Goal: Communication & Community: Connect with others

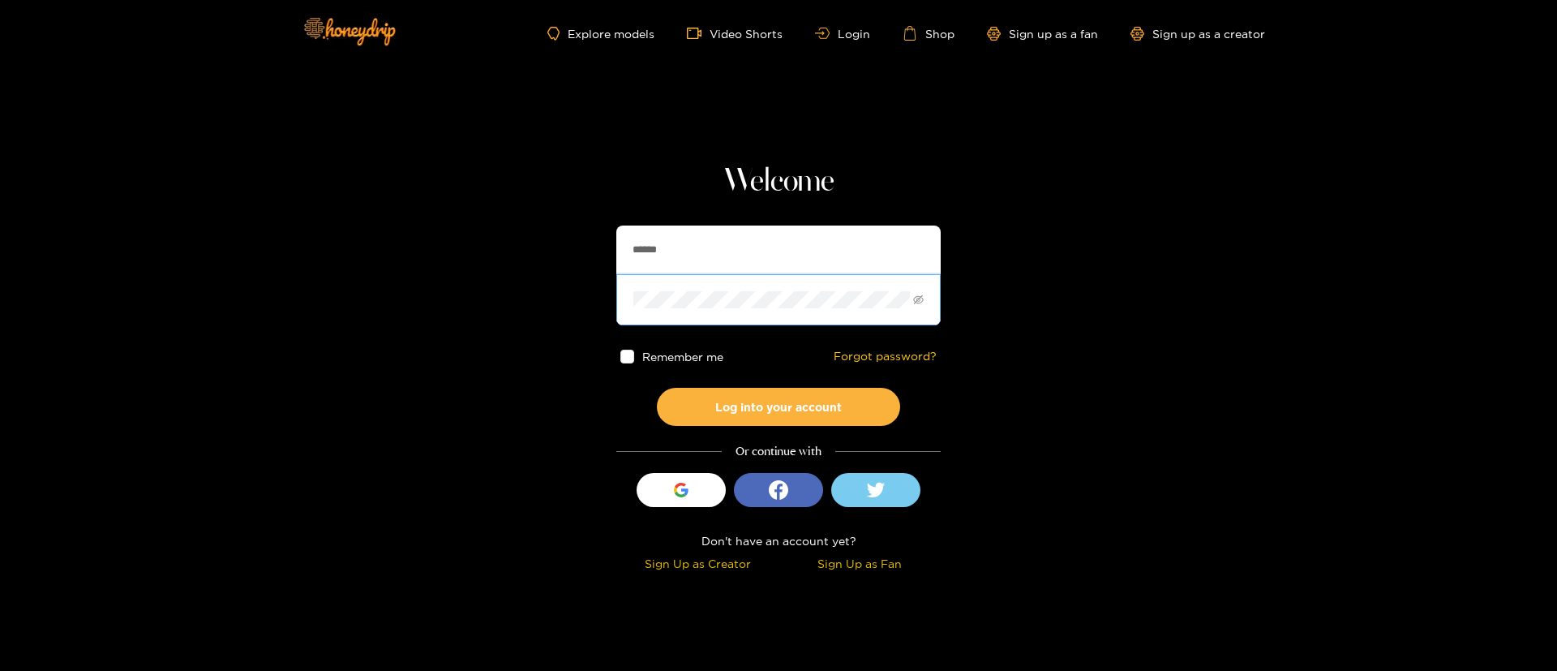
click at [693, 222] on div "Welcome ****** Remember me Forgot password? Log into your account Or continue w…" at bounding box center [778, 369] width 324 height 414
click at [698, 252] on input "******" at bounding box center [778, 249] width 324 height 49
type input "**********"
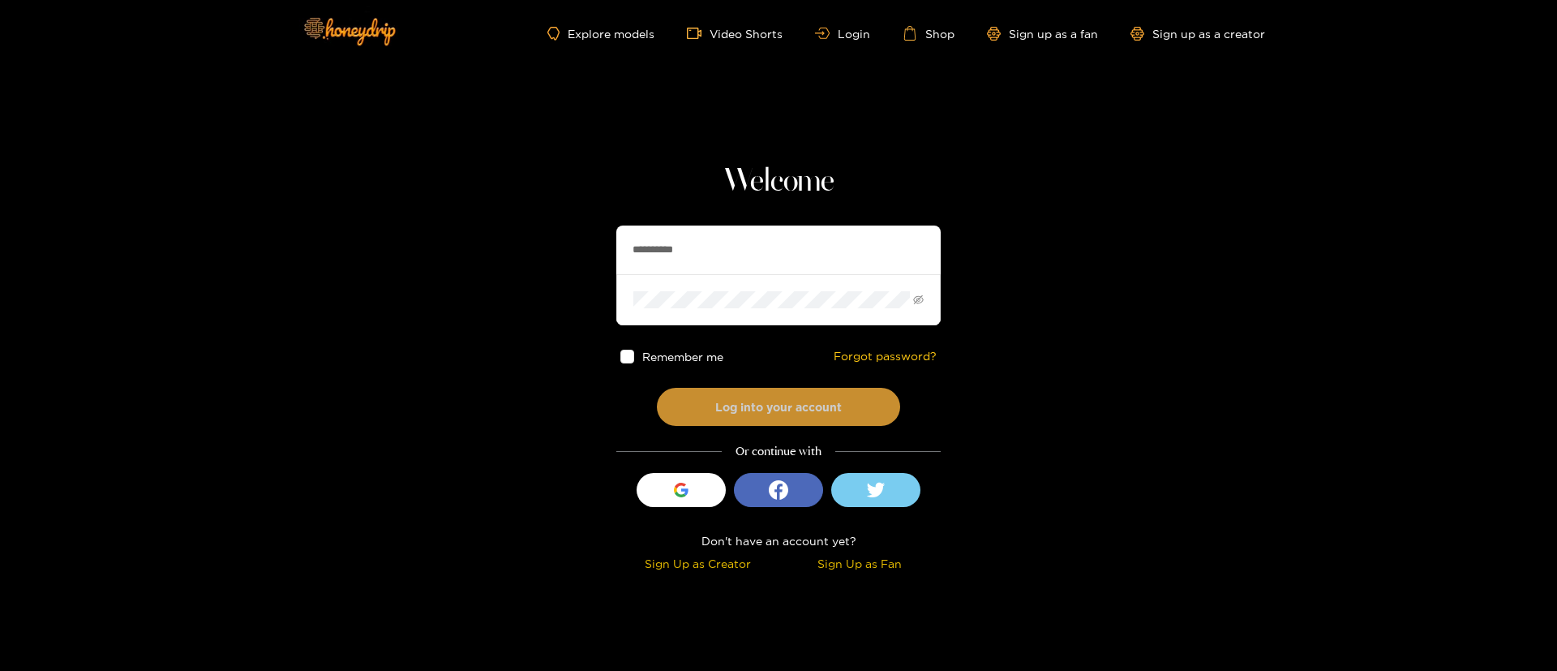
click at [751, 400] on button "Log into your account" at bounding box center [778, 407] width 243 height 38
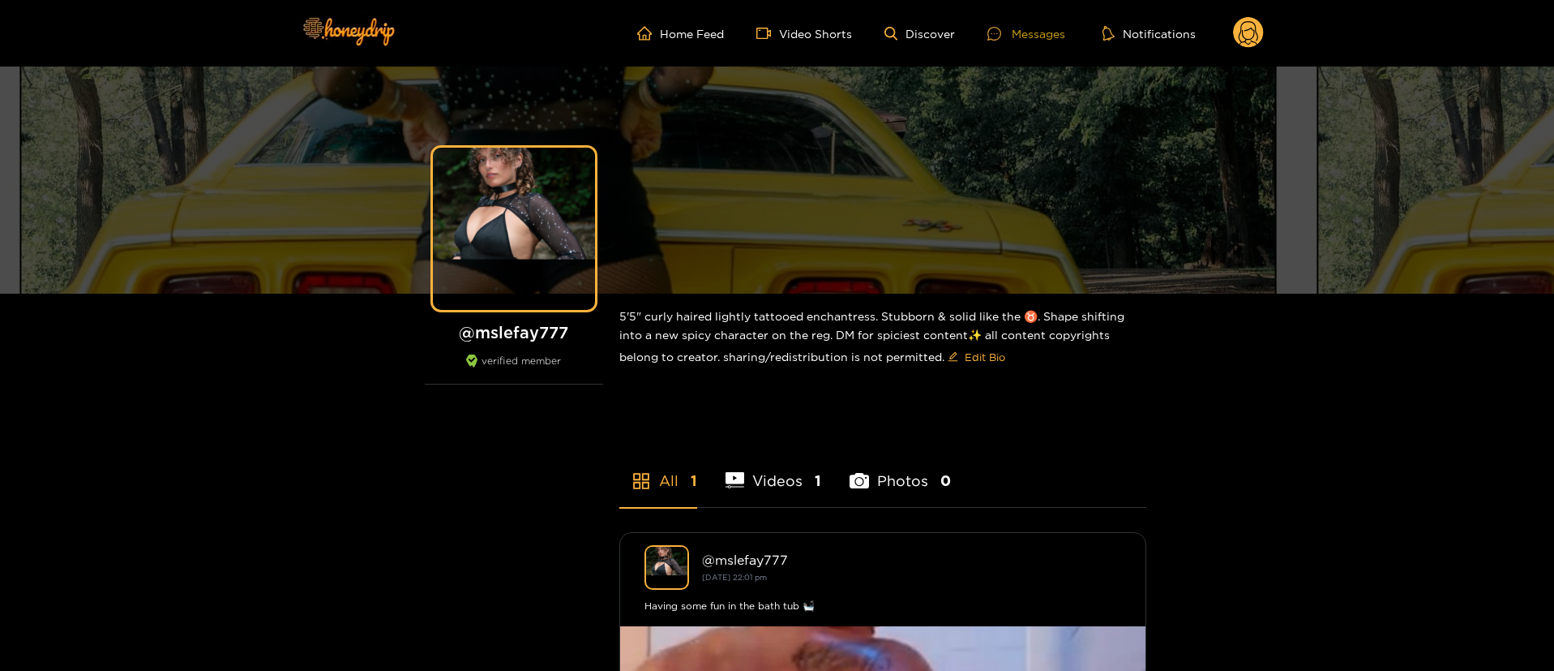
click at [1045, 25] on div "Messages" at bounding box center [1027, 33] width 78 height 19
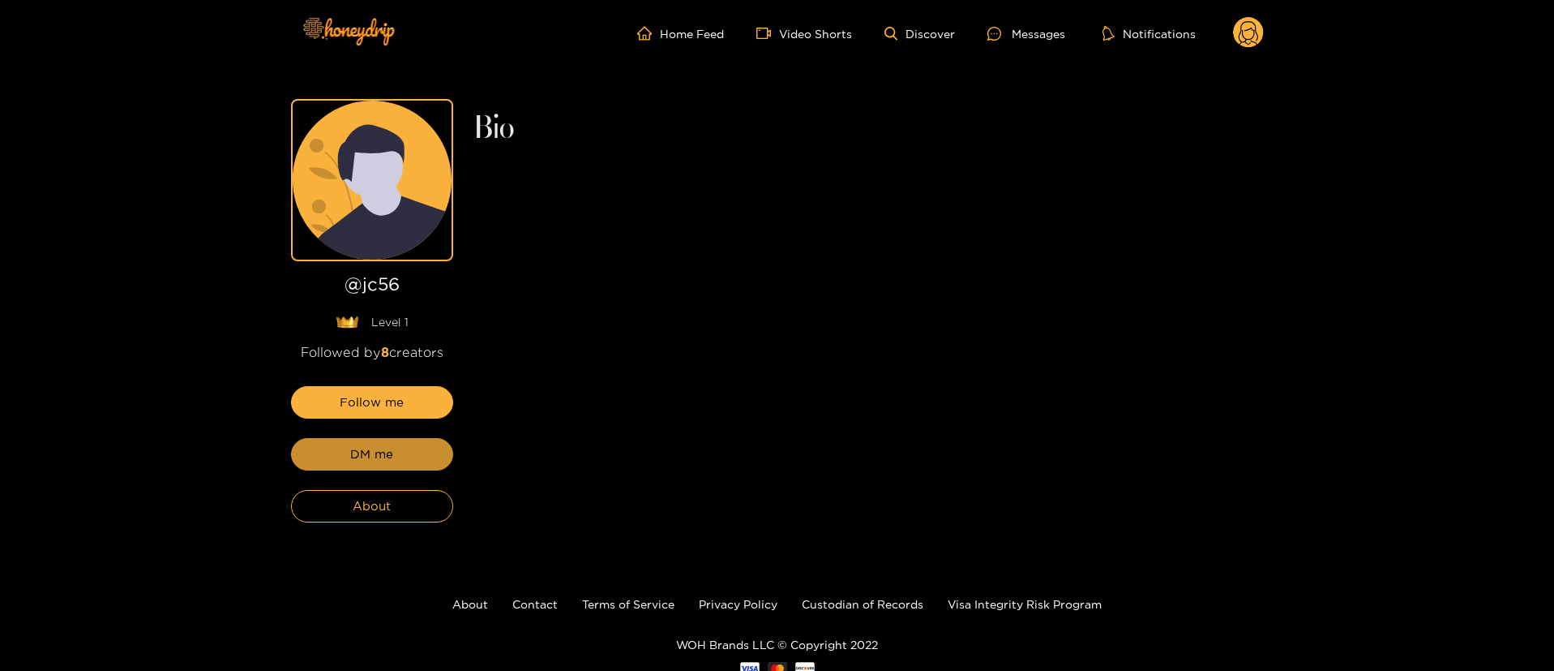
click at [434, 451] on button "DM me" at bounding box center [372, 454] width 162 height 32
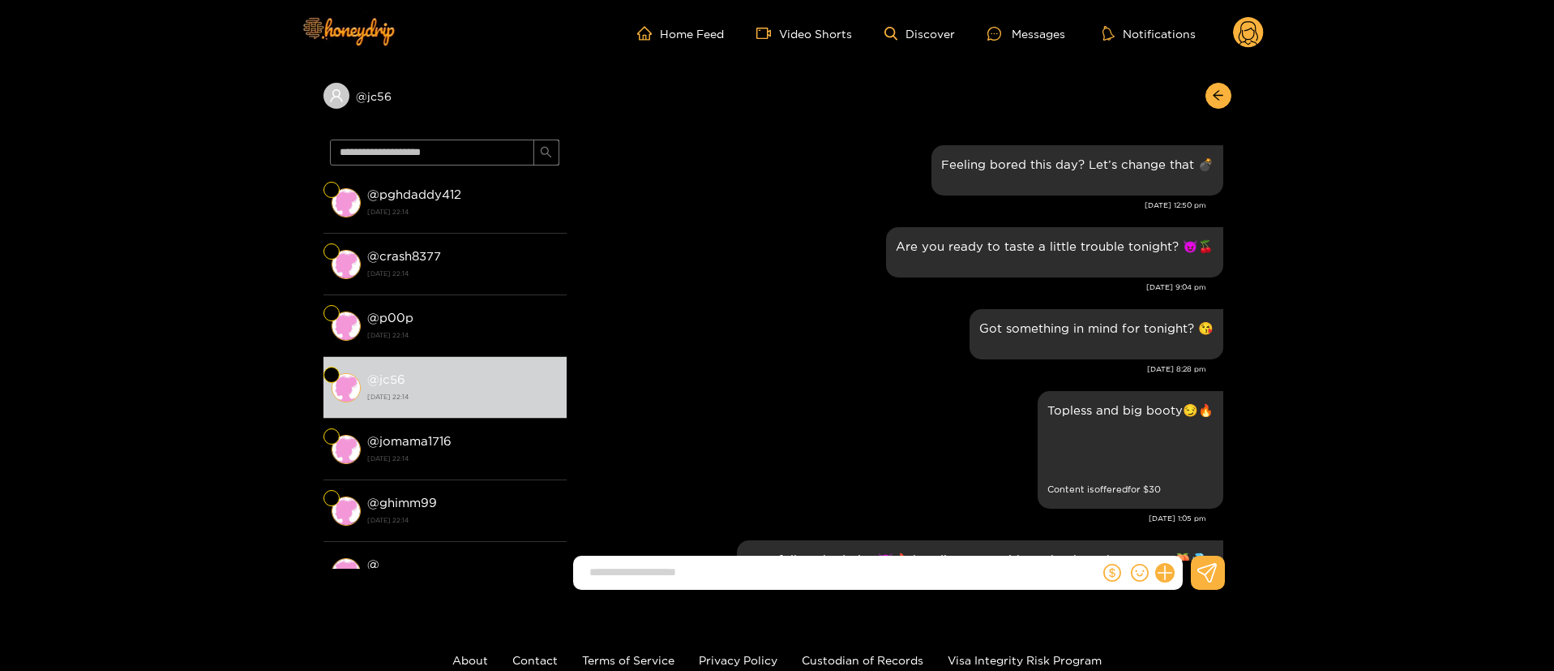
scroll to position [2456, 0]
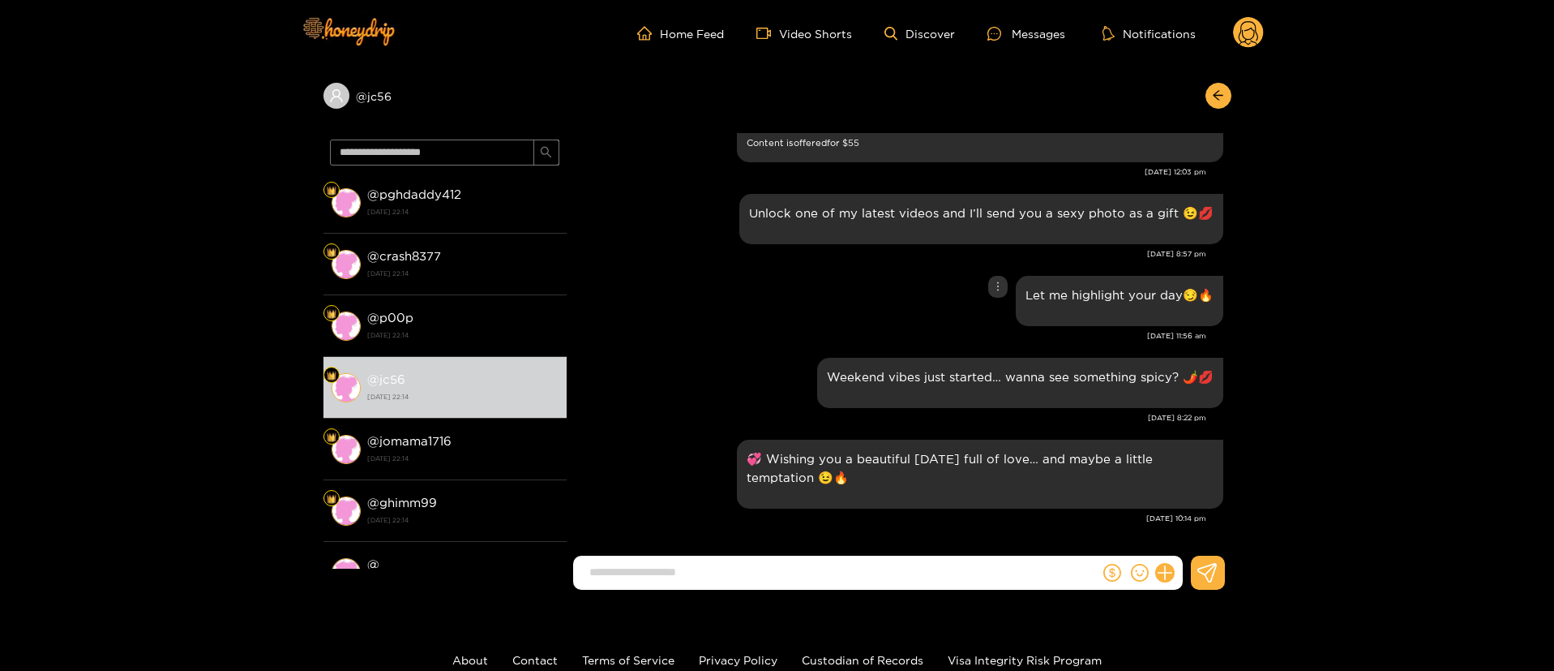
click at [680, 307] on div "Let me highlight your day😏🔥" at bounding box center [899, 301] width 649 height 58
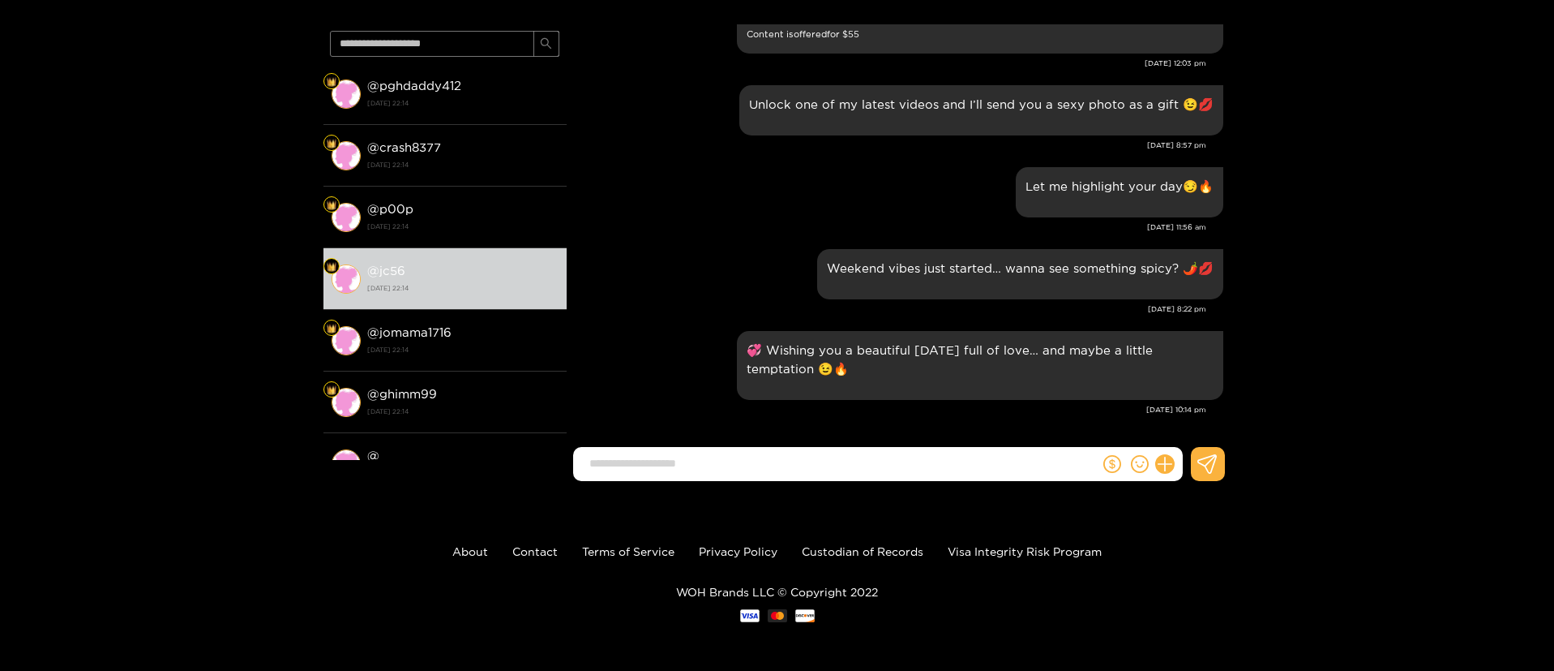
scroll to position [0, 0]
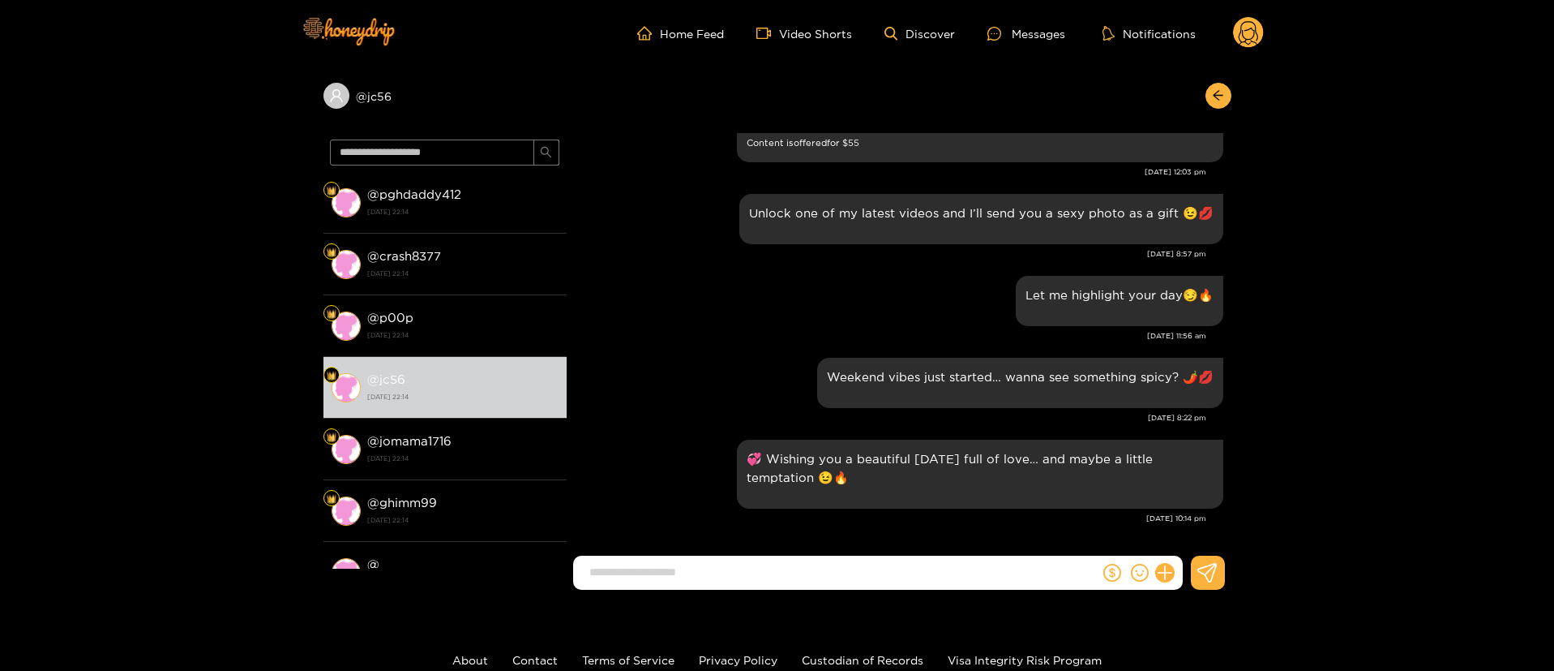
click at [881, 578] on input at bounding box center [840, 572] width 518 height 27
type input "*"
drag, startPoint x: 710, startPoint y: 259, endPoint x: 719, endPoint y: 272, distance: 15.1
click at [710, 259] on div "Aug. 21, 8:57 pm" at bounding box center [891, 253] width 632 height 11
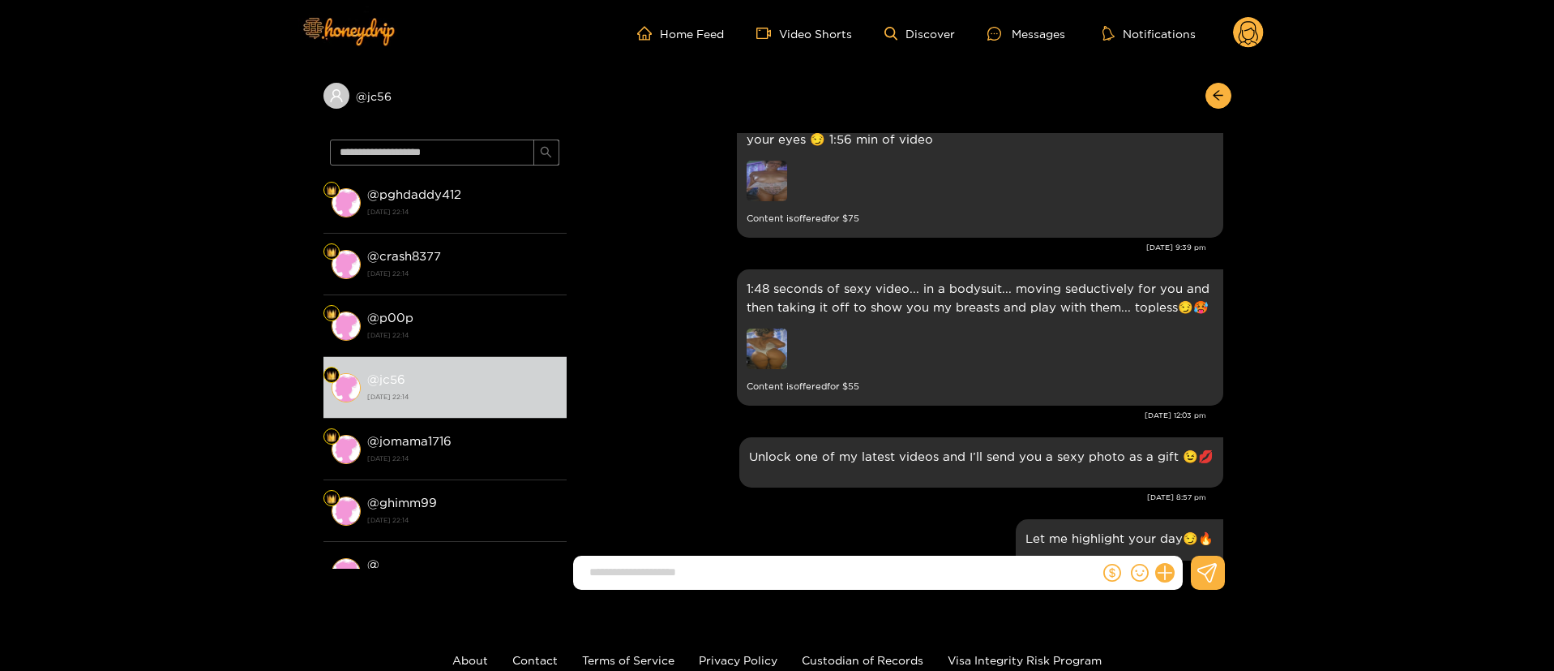
scroll to position [2456, 0]
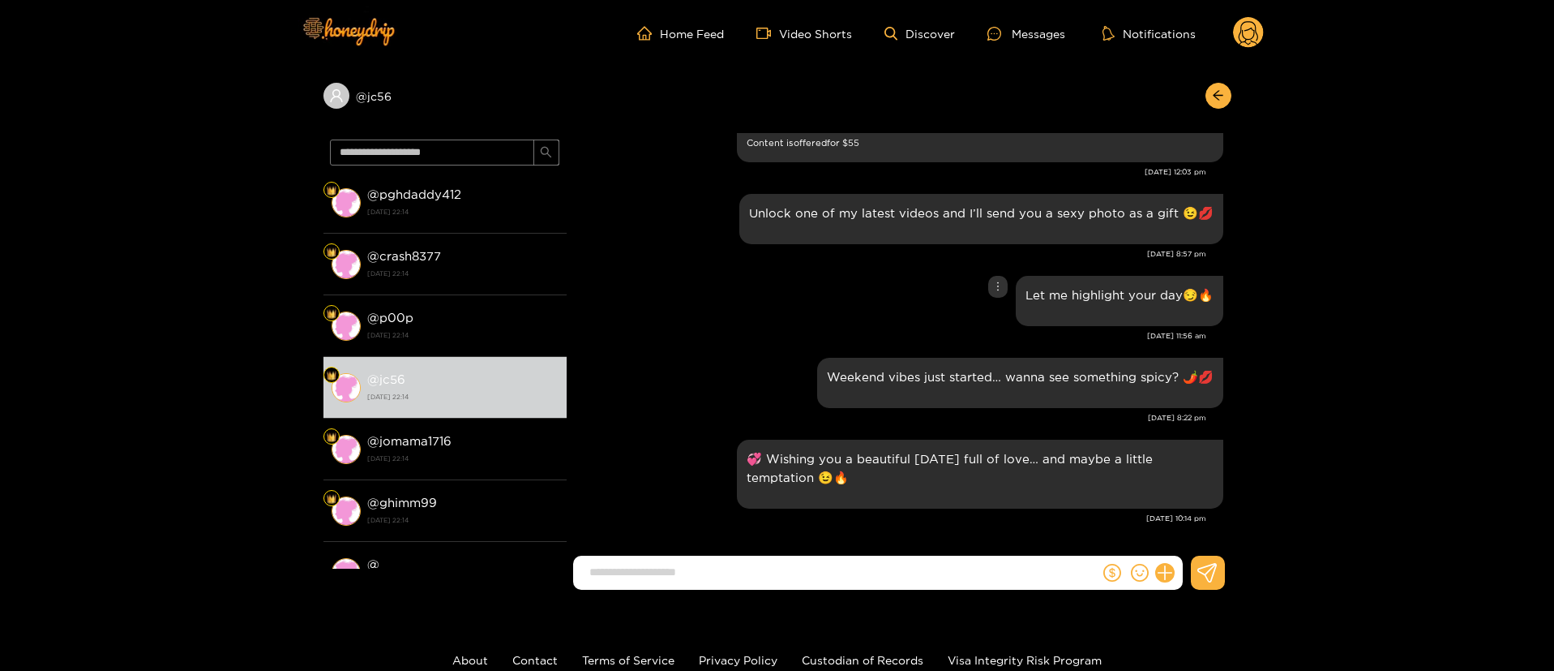
click at [676, 311] on div "Let me highlight your day😏🔥" at bounding box center [899, 301] width 649 height 58
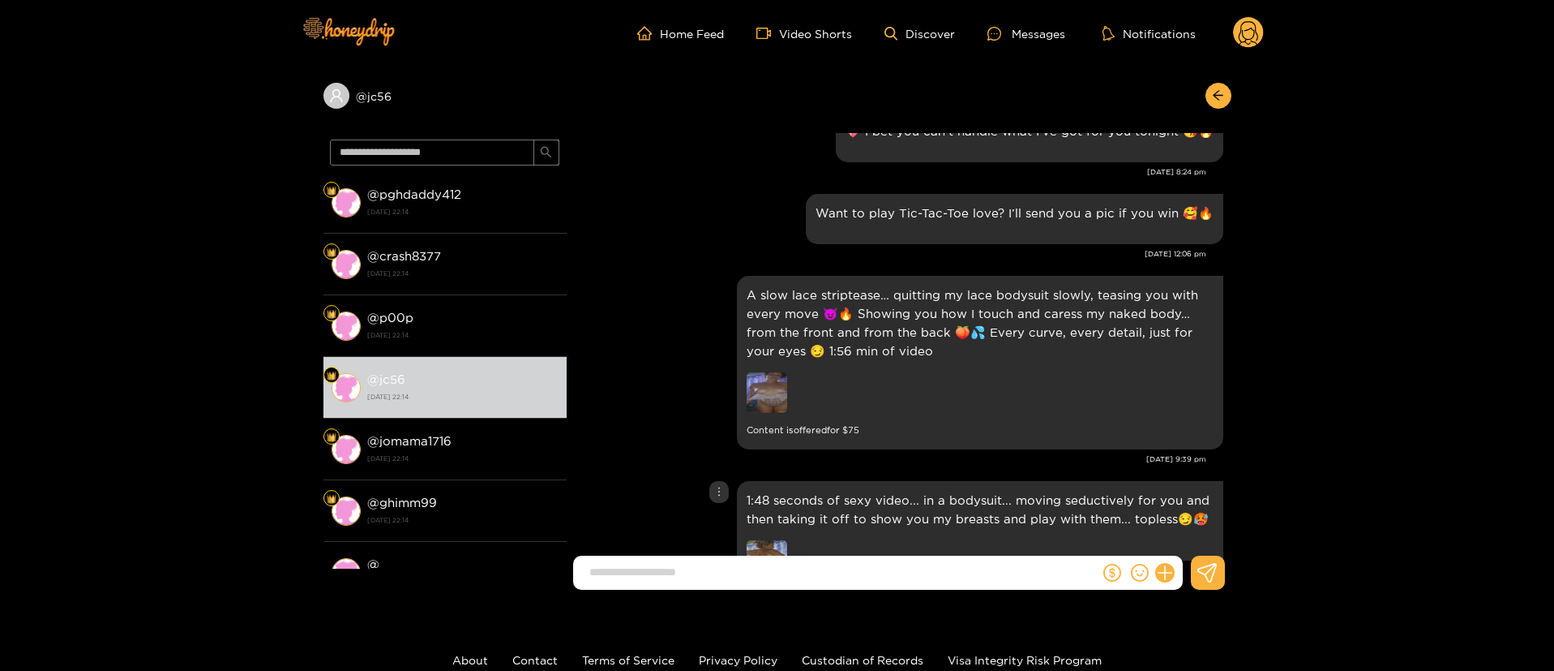
scroll to position [1970, 0]
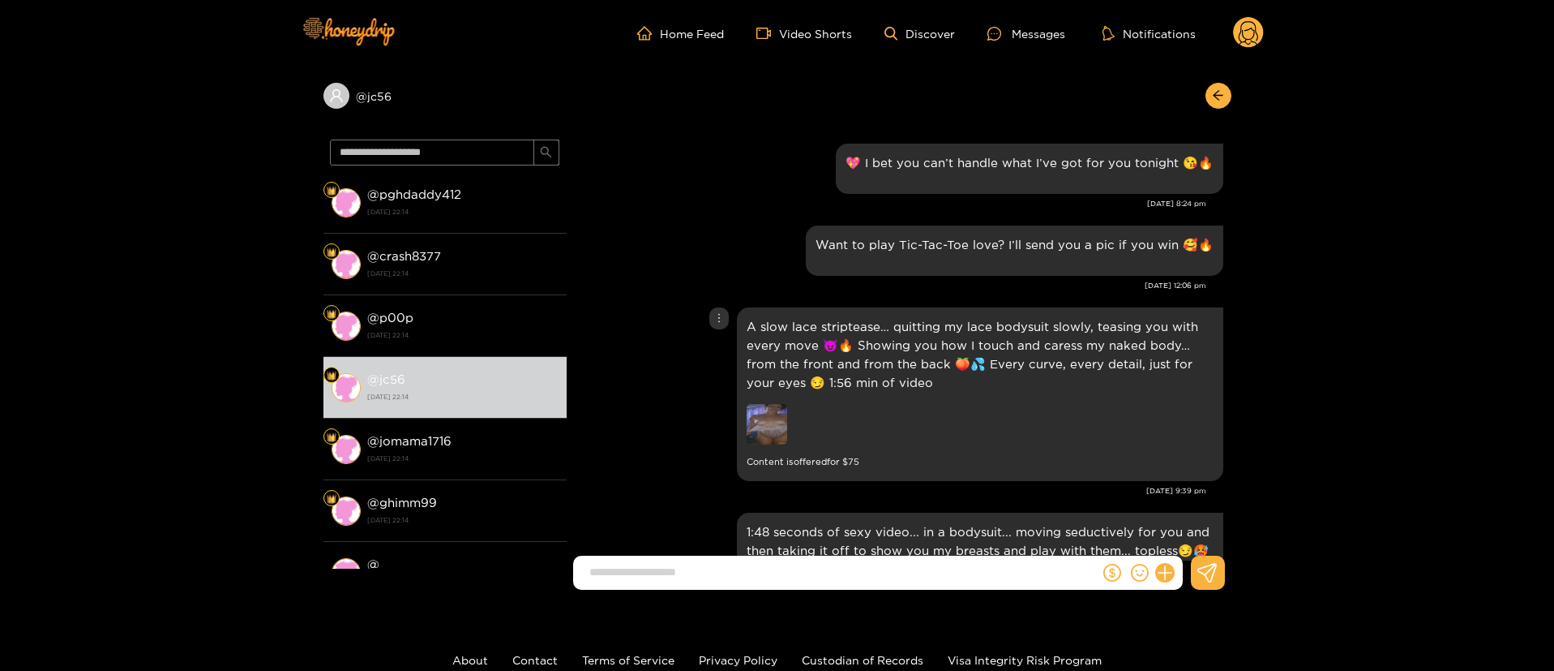
click at [679, 405] on div "A slow lace striptease… quitting my lace bodysuit slowly, teasing you with ever…" at bounding box center [899, 394] width 649 height 182
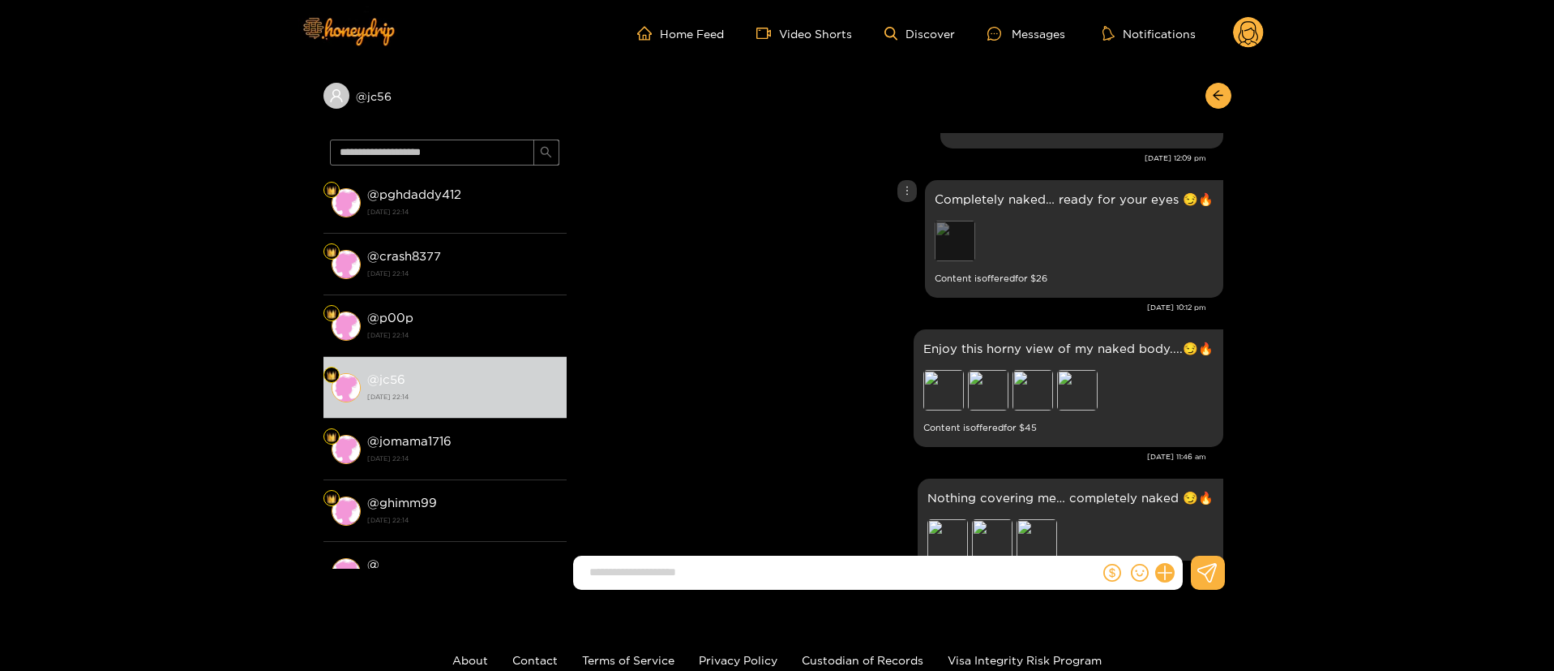
scroll to position [875, 0]
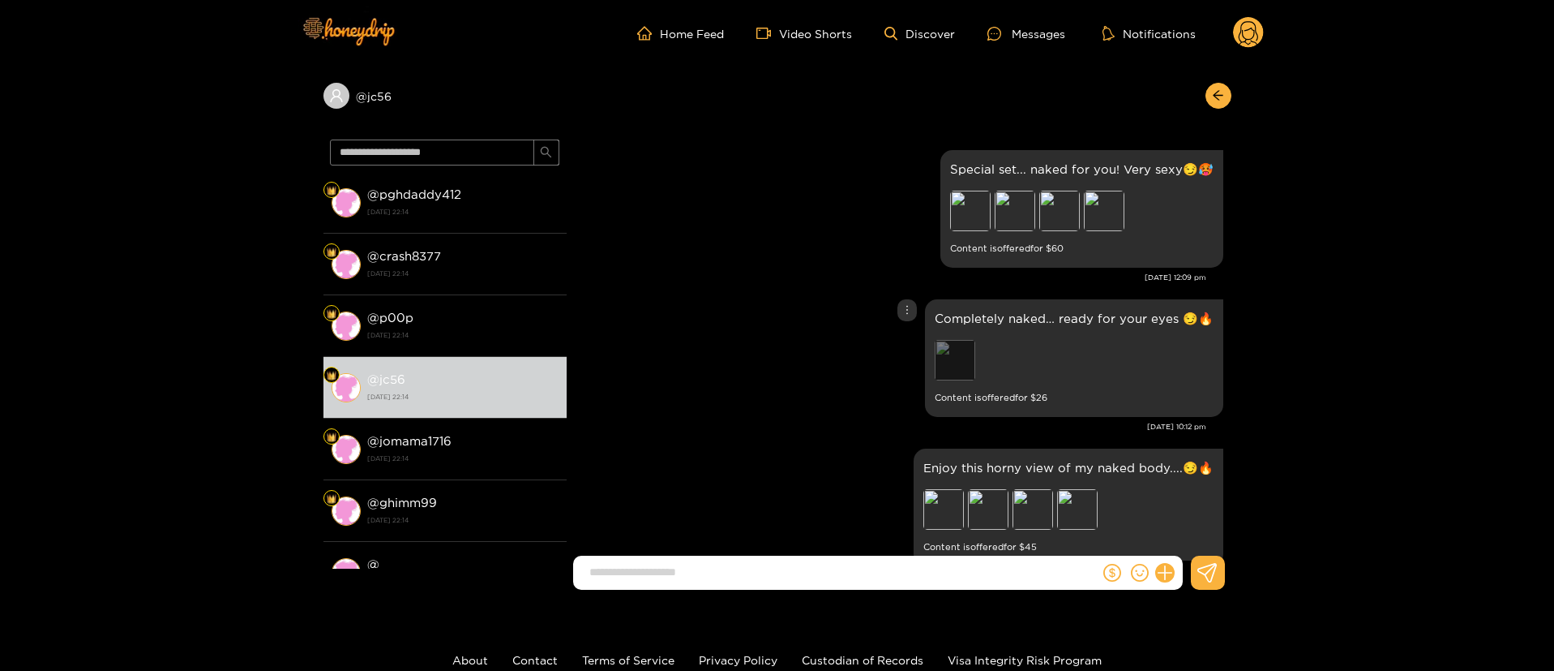
click at [965, 347] on div "Preview" at bounding box center [955, 360] width 41 height 41
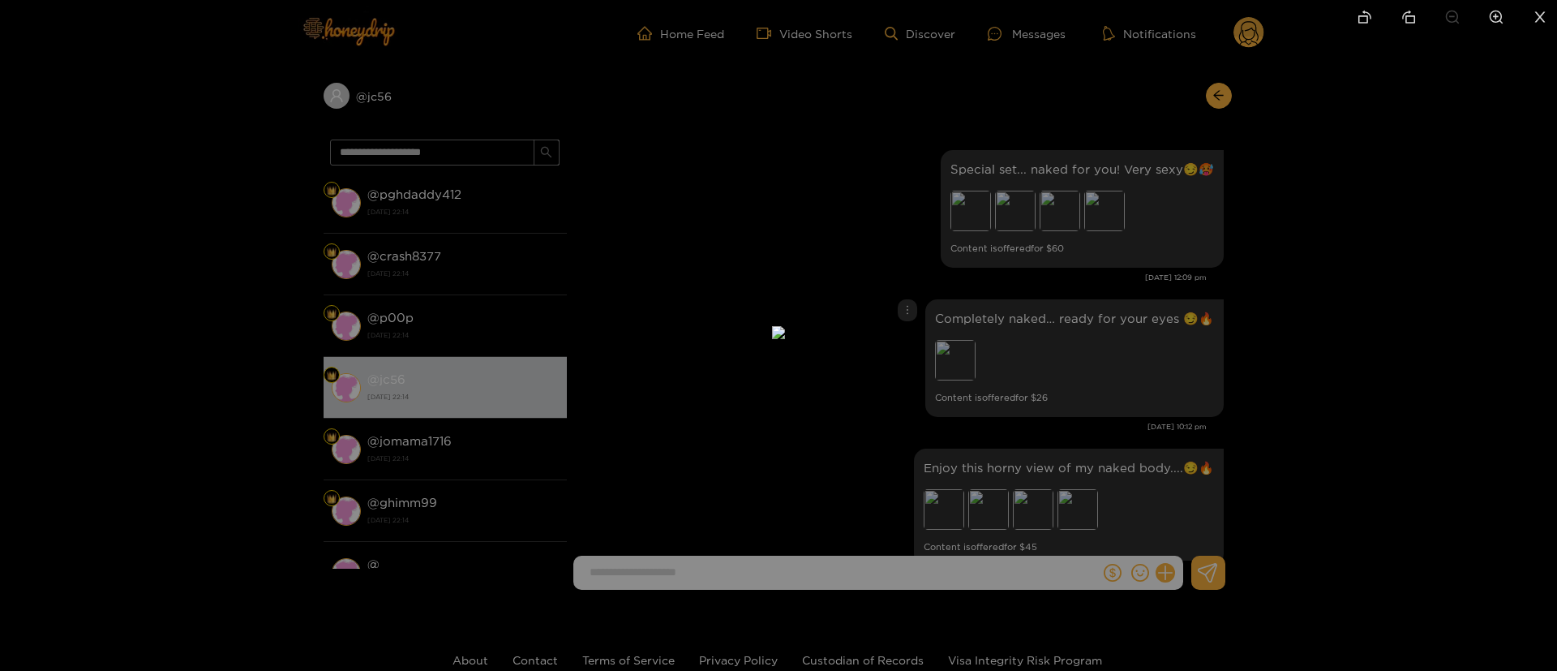
click at [1141, 308] on div at bounding box center [778, 335] width 1557 height 671
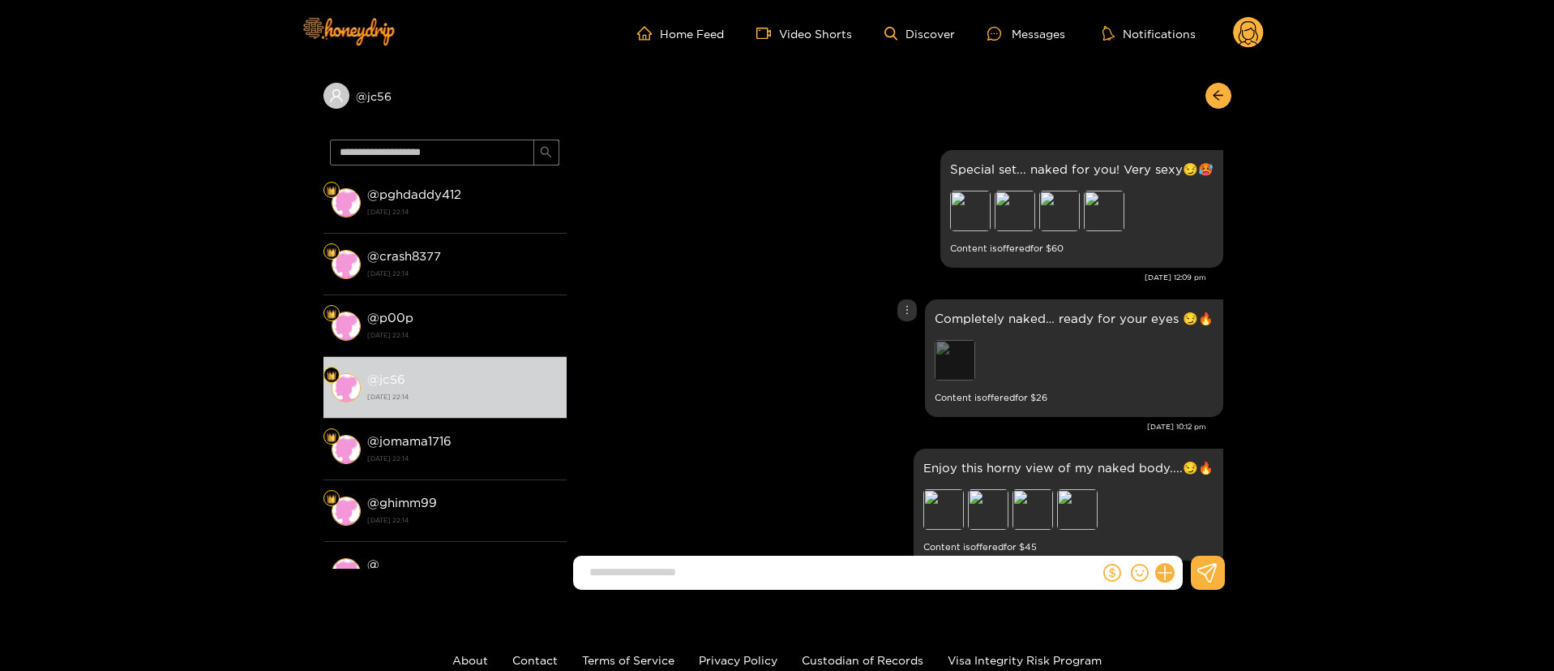
click at [961, 355] on div "Preview" at bounding box center [955, 360] width 41 height 41
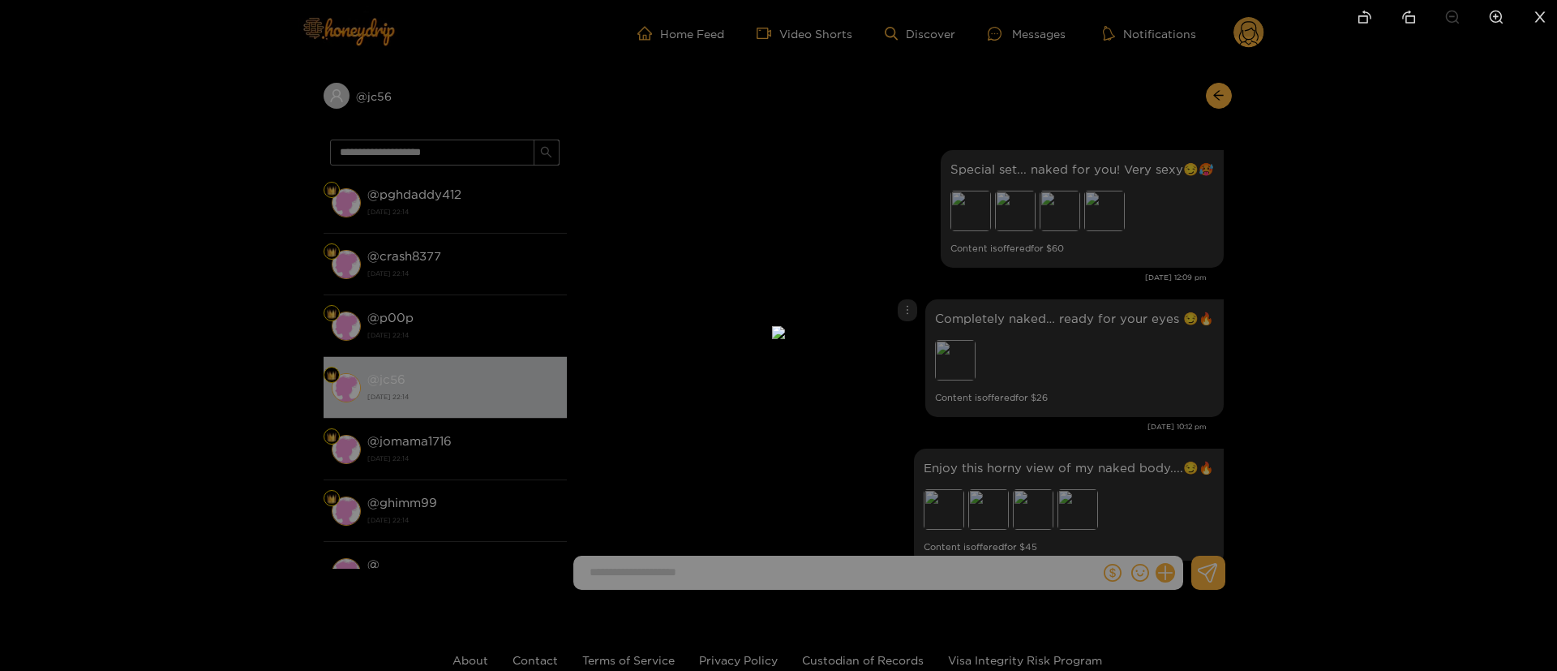
click at [1107, 305] on div at bounding box center [778, 335] width 1557 height 671
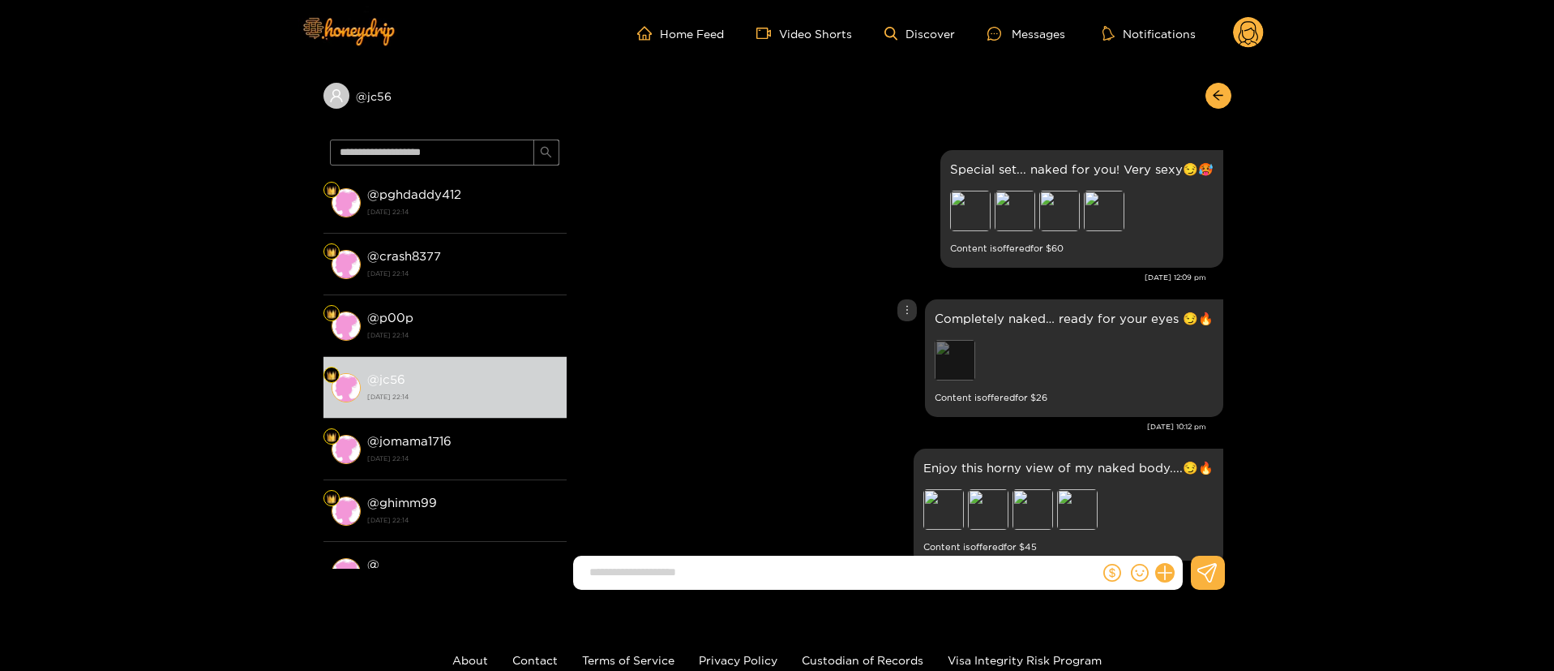
click at [962, 351] on div "Preview" at bounding box center [955, 360] width 41 height 41
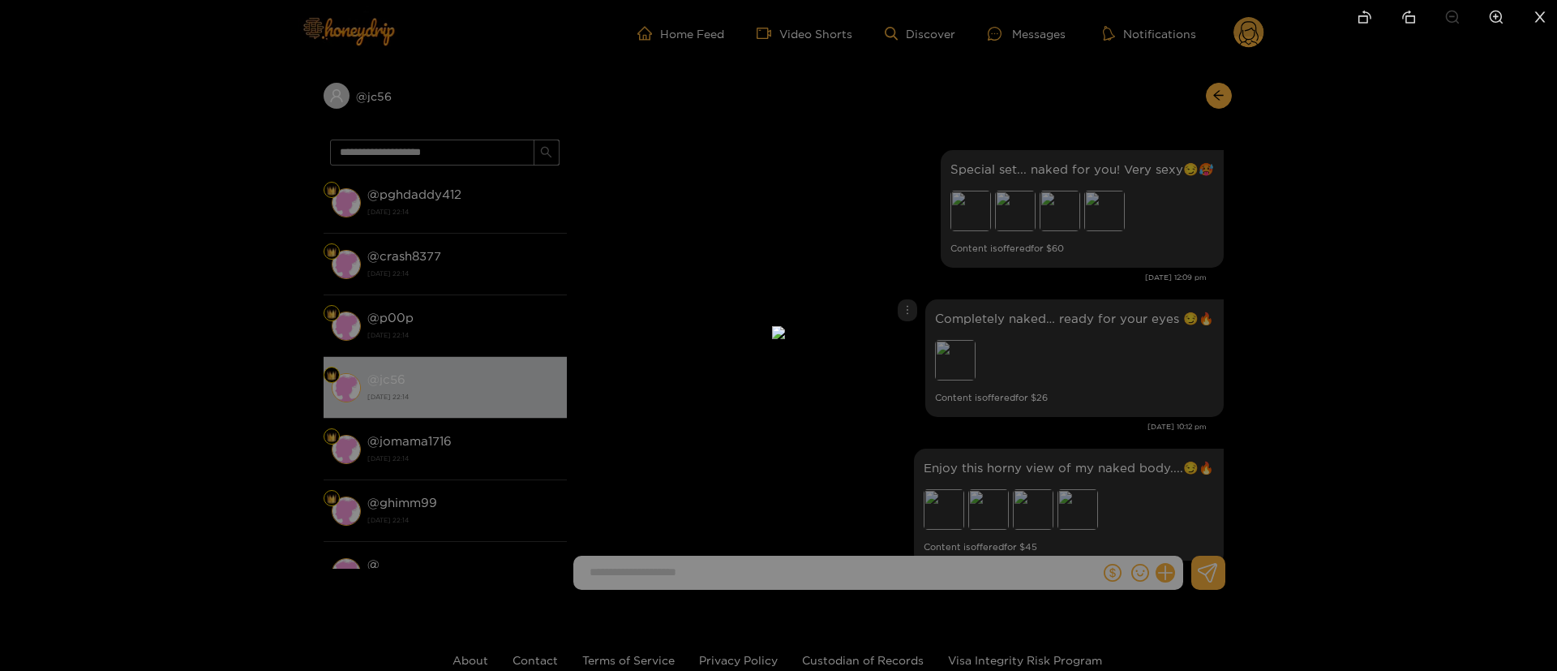
click at [1065, 288] on div at bounding box center [778, 335] width 1557 height 671
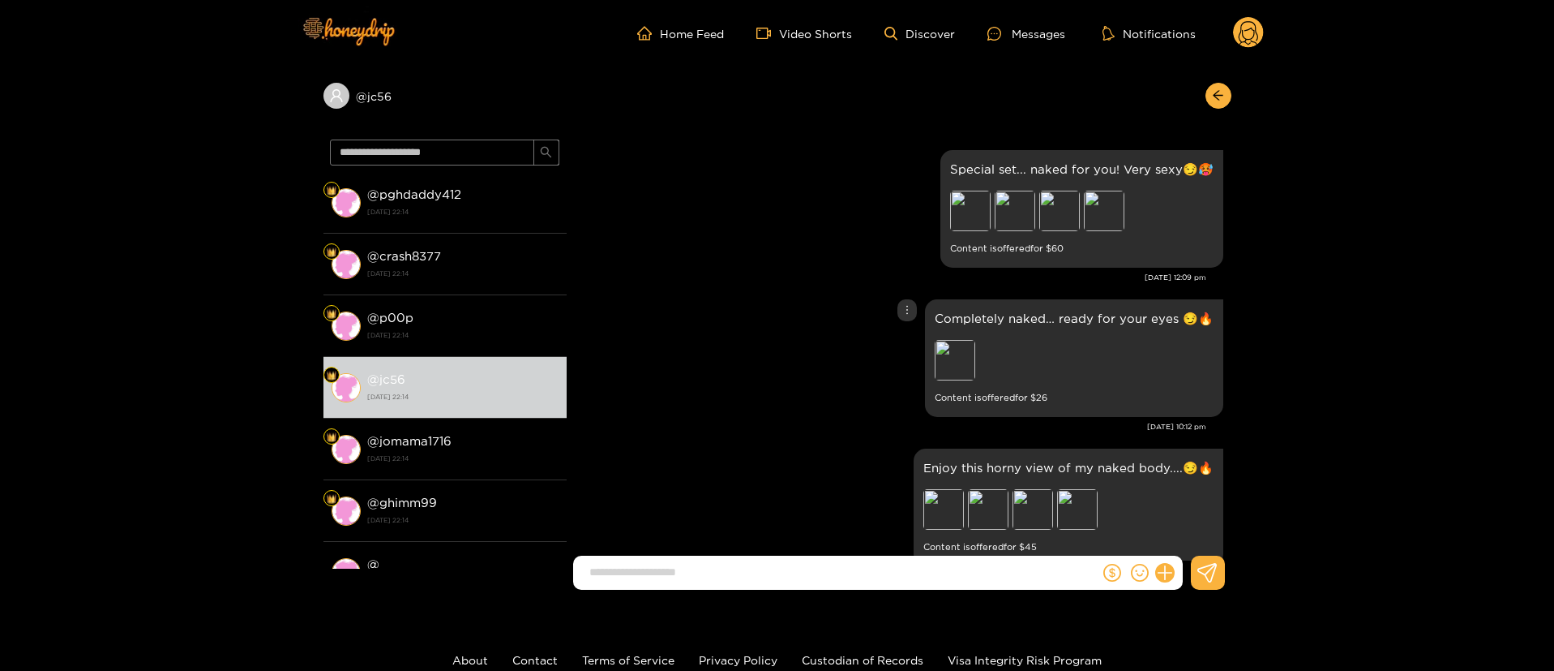
click at [903, 306] on icon "more" at bounding box center [907, 309] width 11 height 11
click at [902, 345] on div "Unsend" at bounding box center [909, 344] width 40 height 16
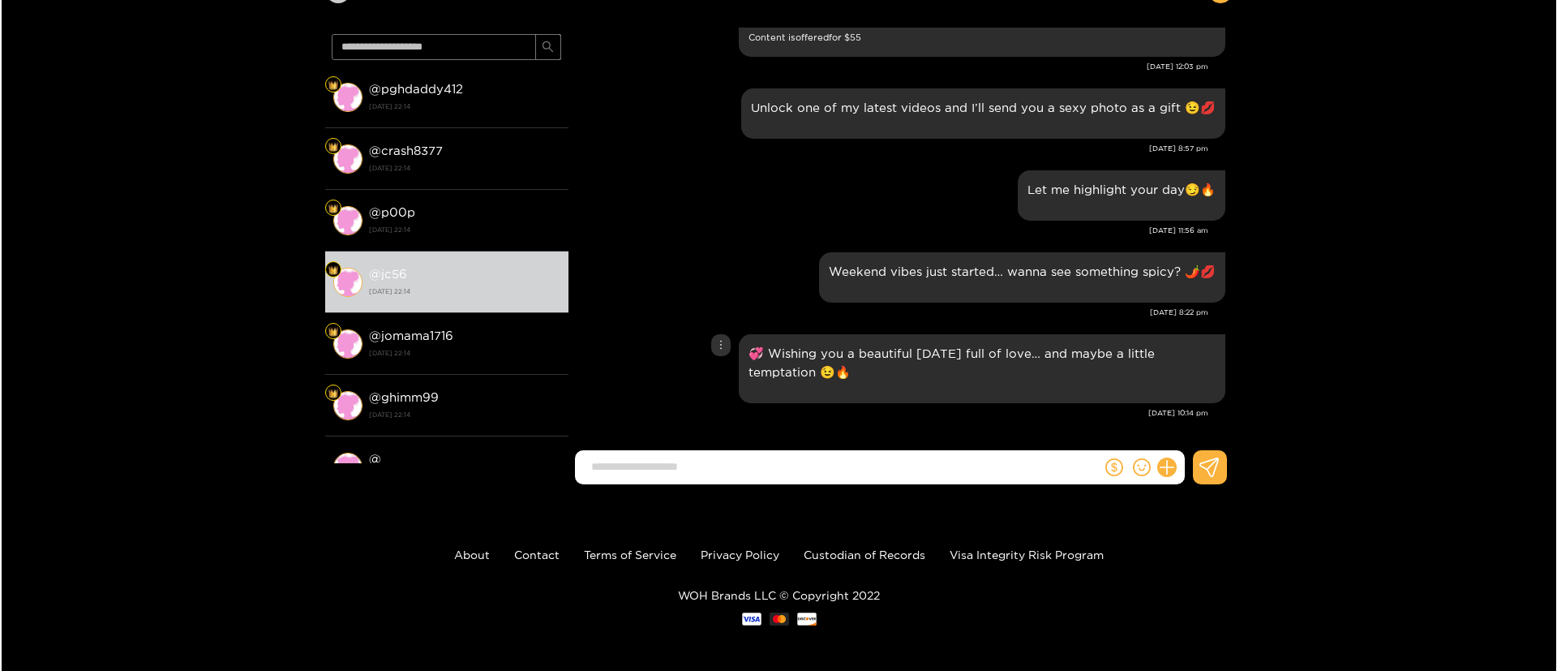
scroll to position [109, 0]
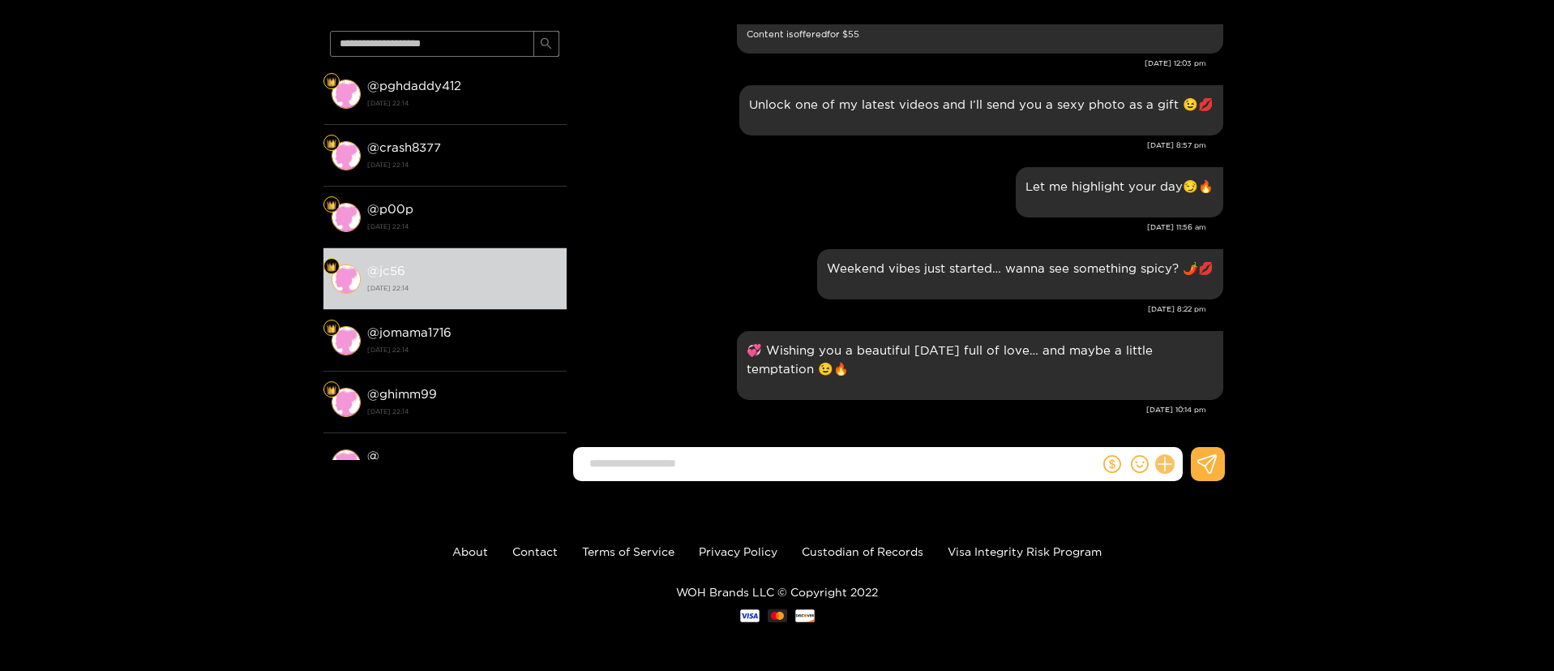
click at [1169, 461] on icon at bounding box center [1164, 464] width 19 height 19
click at [1213, 433] on button at bounding box center [1195, 424] width 57 height 36
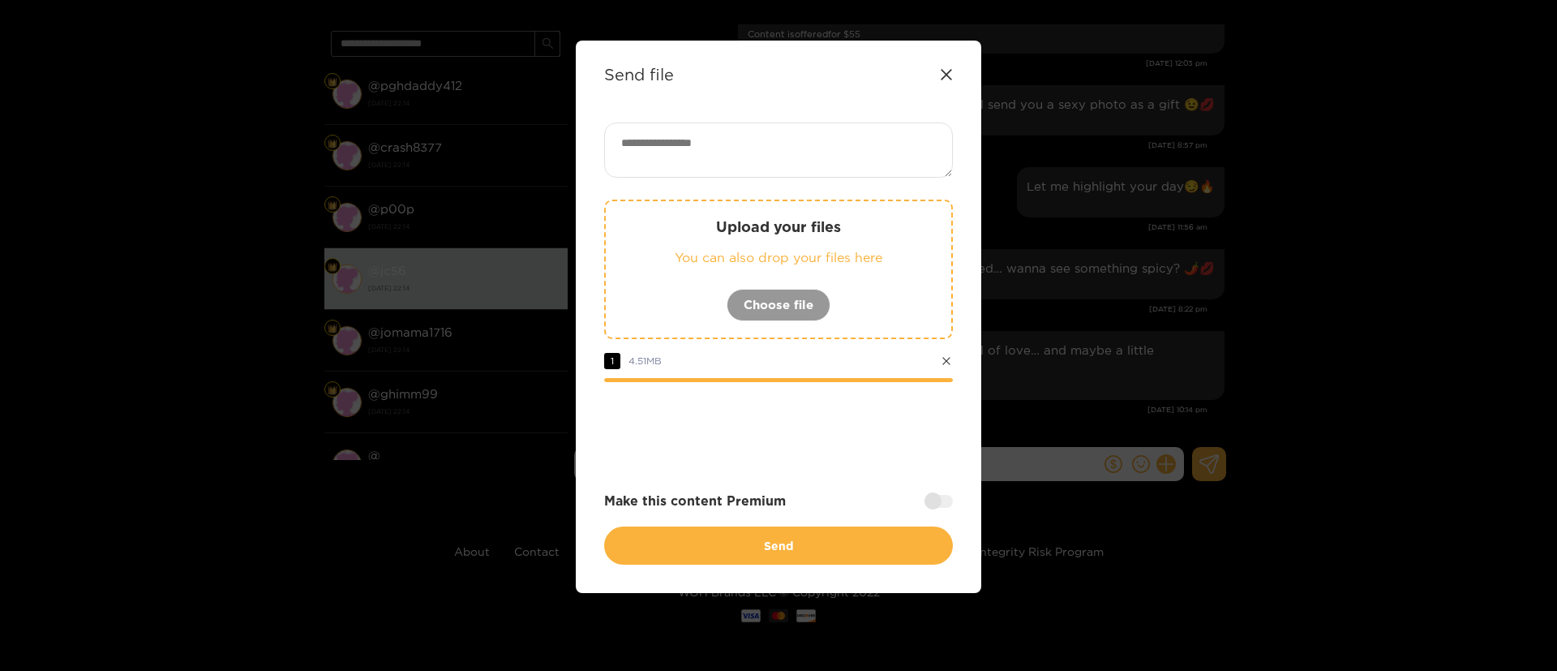
click at [708, 147] on textarea at bounding box center [778, 149] width 349 height 55
paste textarea "**********"
click at [717, 144] on textarea "**********" at bounding box center [778, 149] width 349 height 55
click at [855, 139] on textarea "**********" at bounding box center [778, 149] width 349 height 55
paste textarea "*****"
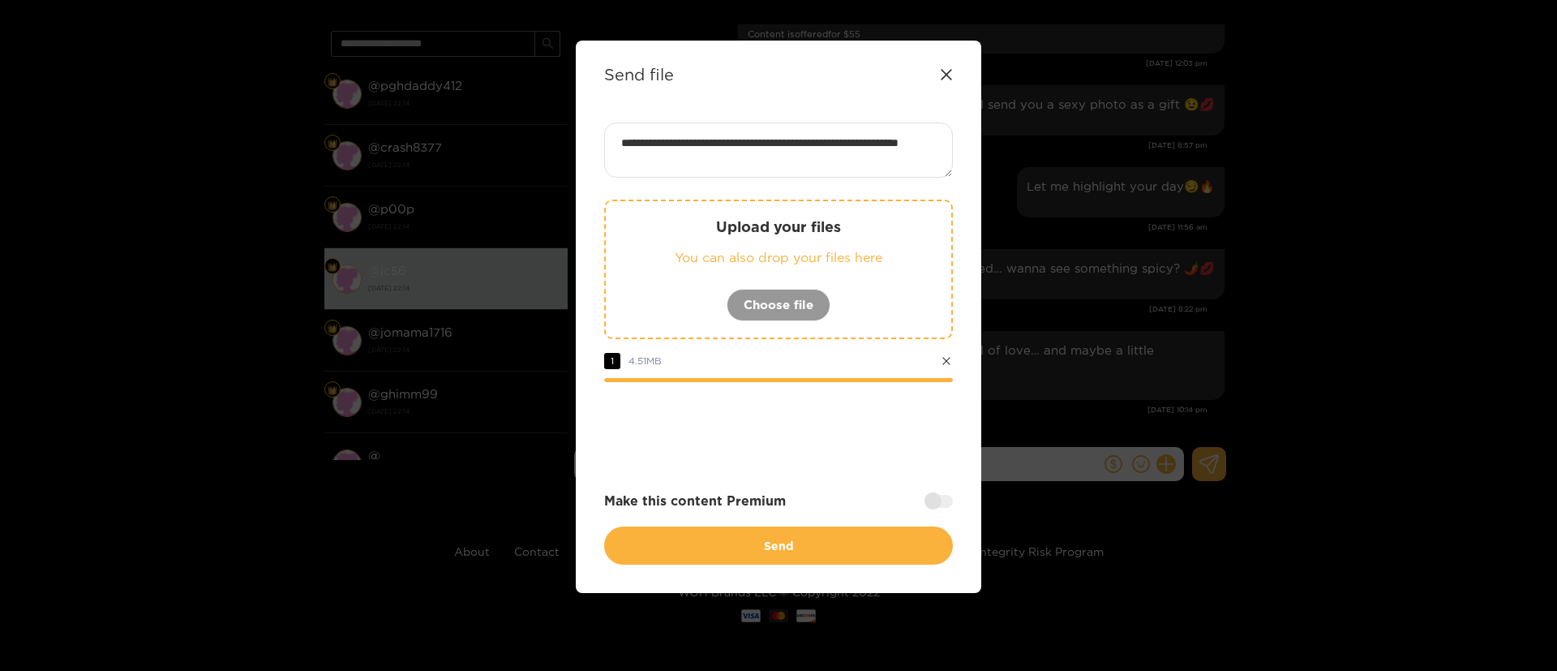
type textarea "**********"
click at [937, 503] on div at bounding box center [938, 501] width 28 height 13
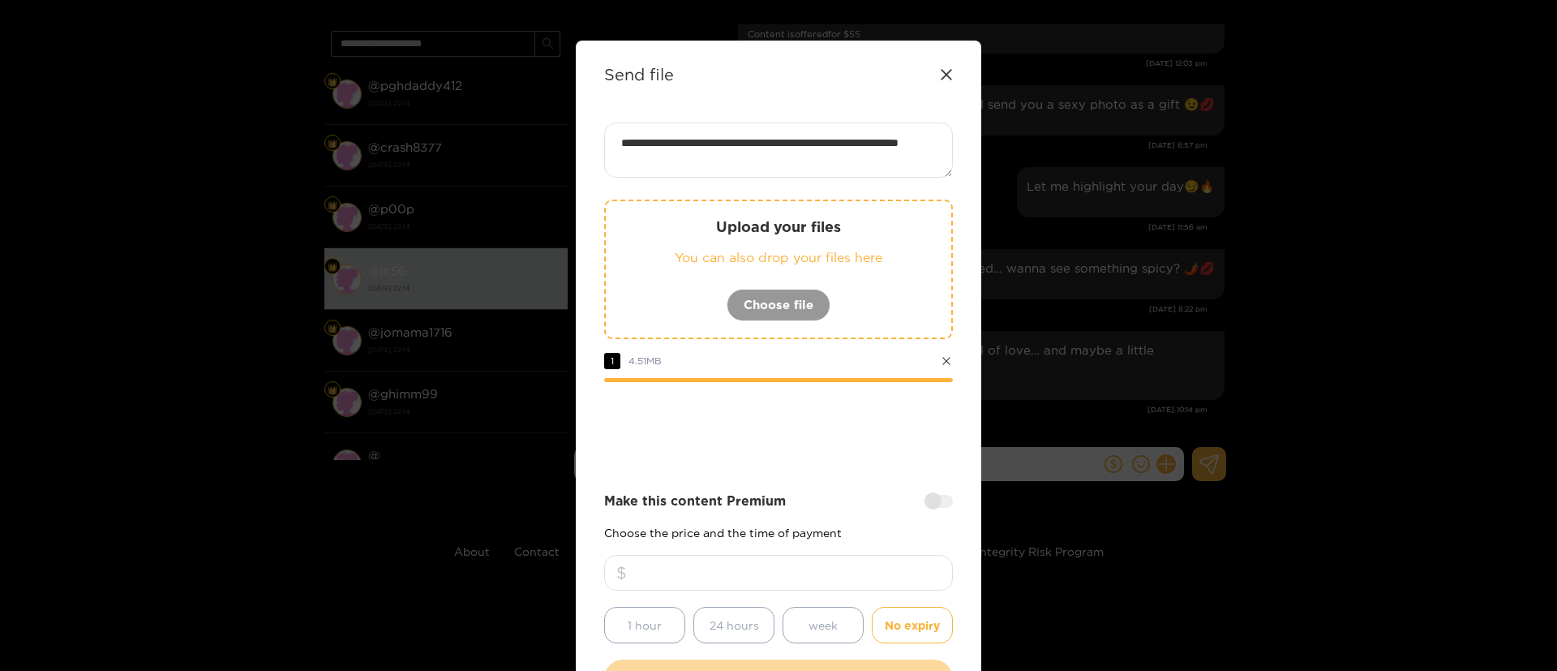
click at [846, 572] on input "number" at bounding box center [778, 573] width 349 height 36
type input "**"
click at [824, 444] on div at bounding box center [778, 426] width 349 height 65
click at [735, 400] on div at bounding box center [778, 426] width 349 height 65
click at [785, 448] on div at bounding box center [778, 426] width 349 height 65
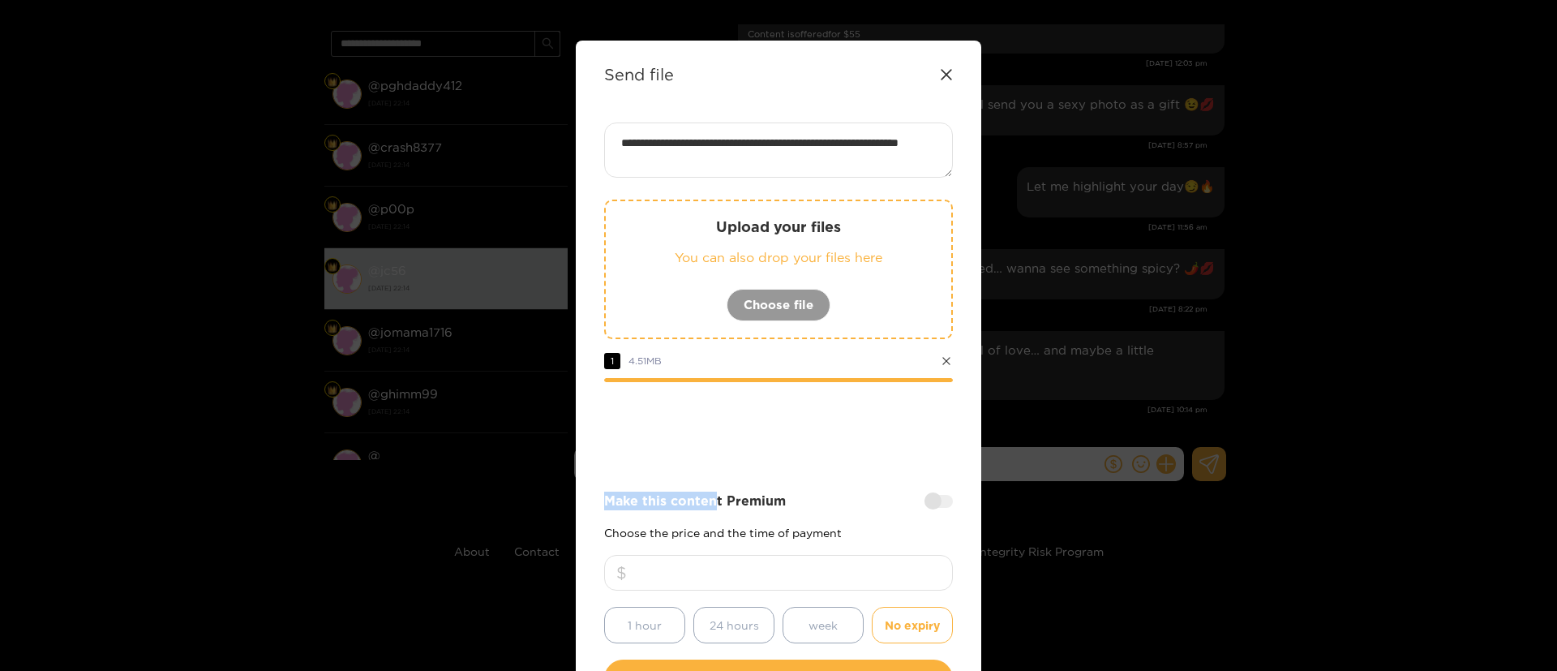
drag, startPoint x: 714, startPoint y: 467, endPoint x: 736, endPoint y: 379, distance: 91.3
click at [735, 380] on div "Upload your files You can also drop your files here Choose file 1 4.51 MB" at bounding box center [778, 328] width 349 height 259
click at [821, 422] on div at bounding box center [778, 426] width 349 height 65
click at [812, 408] on div at bounding box center [778, 426] width 349 height 65
click at [772, 419] on div at bounding box center [778, 426] width 349 height 65
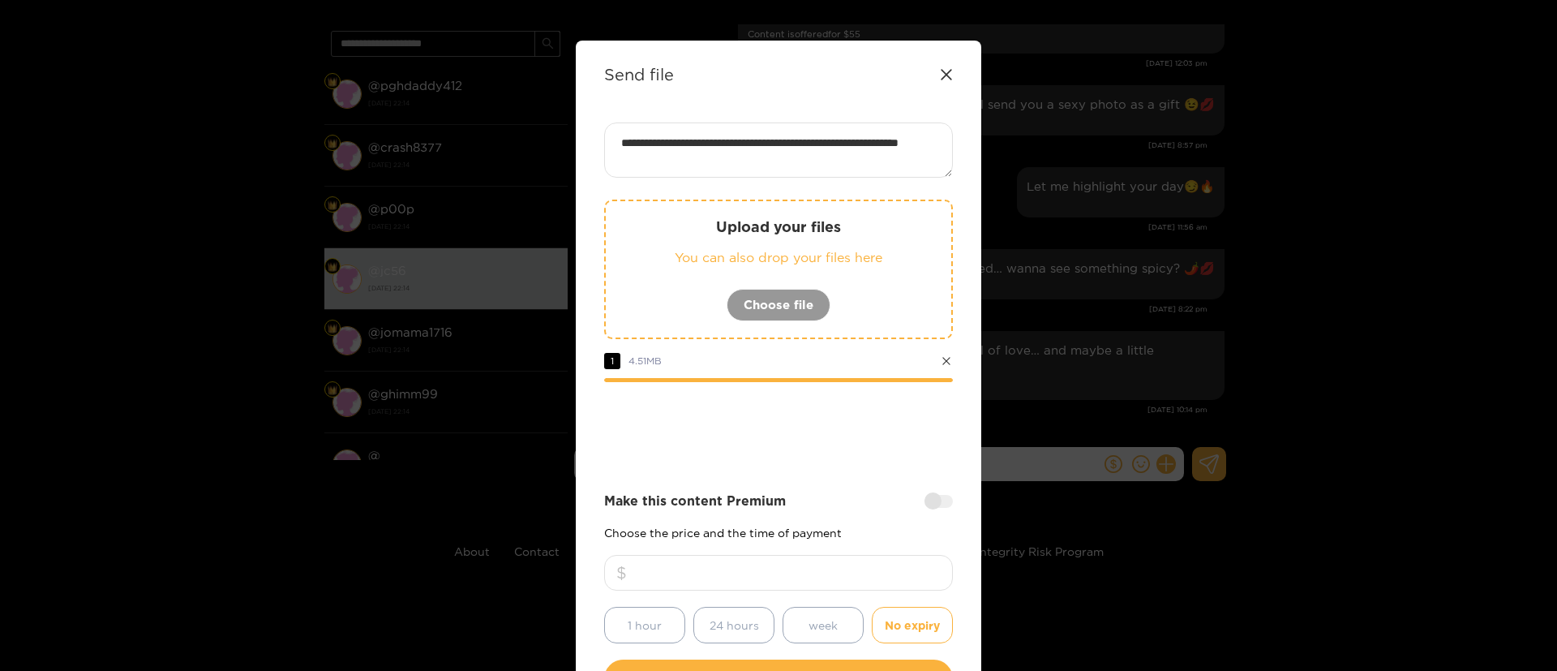
click at [772, 419] on div at bounding box center [778, 426] width 349 height 65
click at [821, 440] on div at bounding box center [778, 426] width 349 height 65
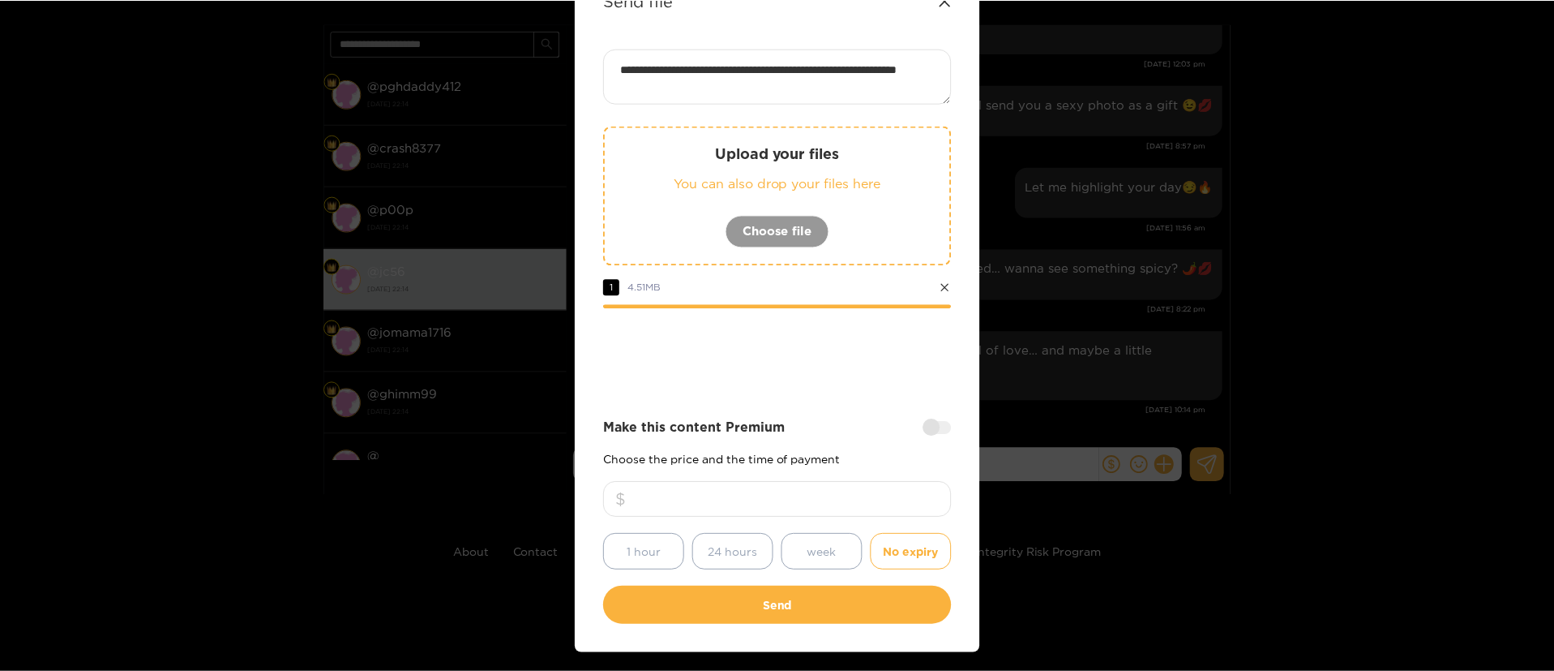
scroll to position [120, 0]
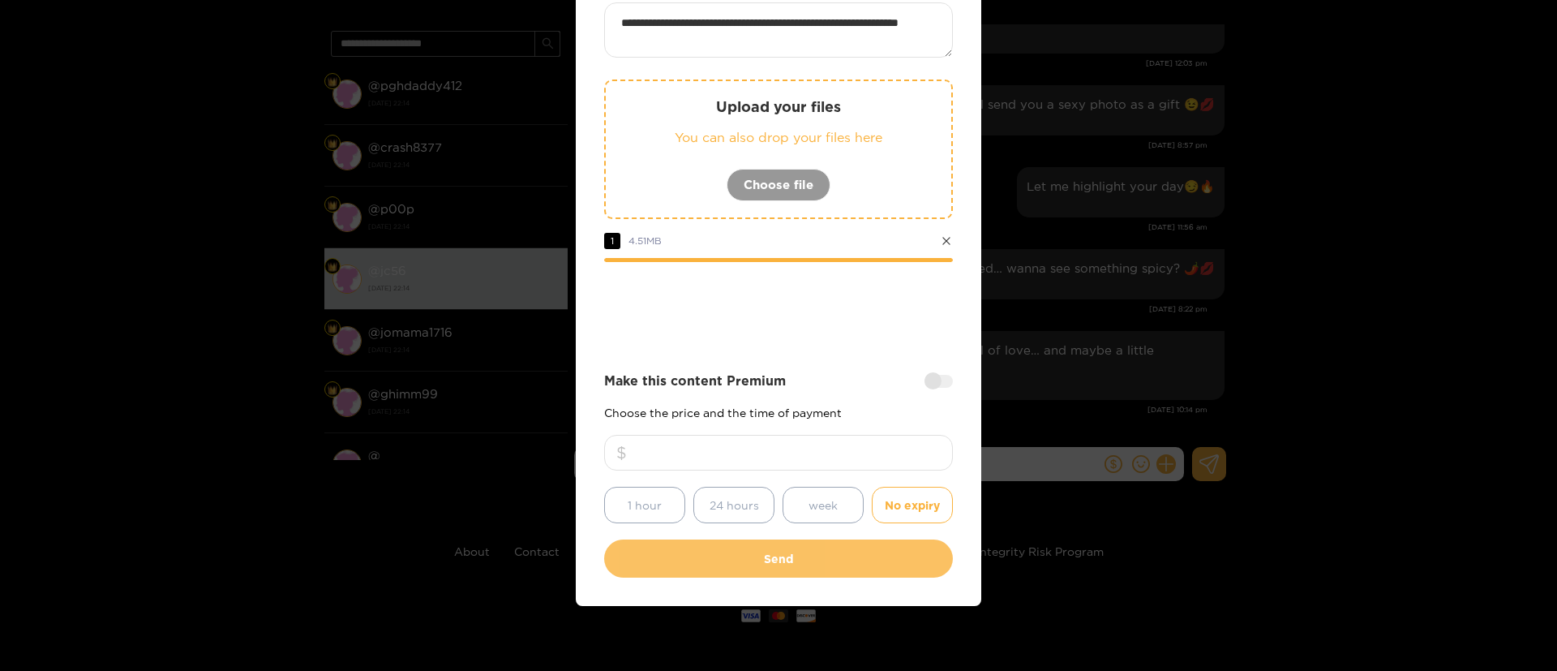
click at [834, 549] on button "Send" at bounding box center [778, 558] width 349 height 38
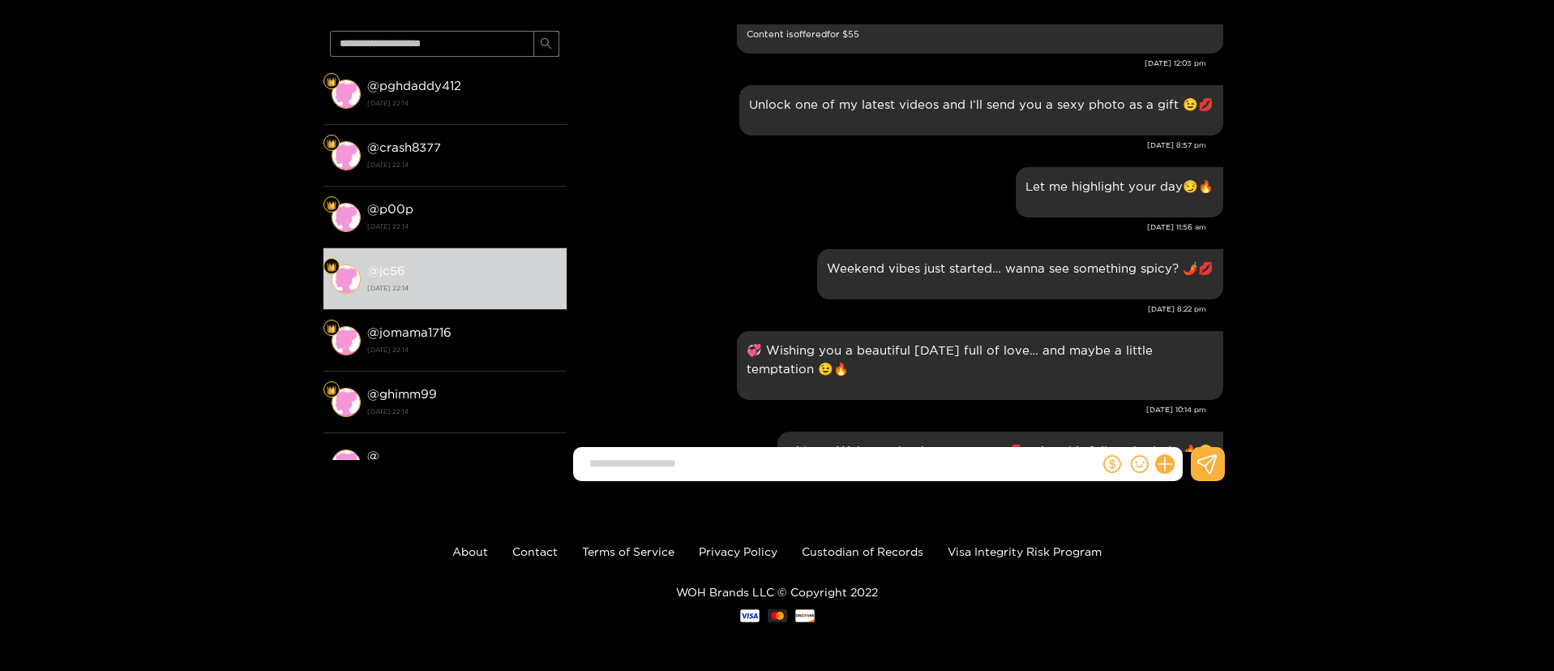
scroll to position [2456, 0]
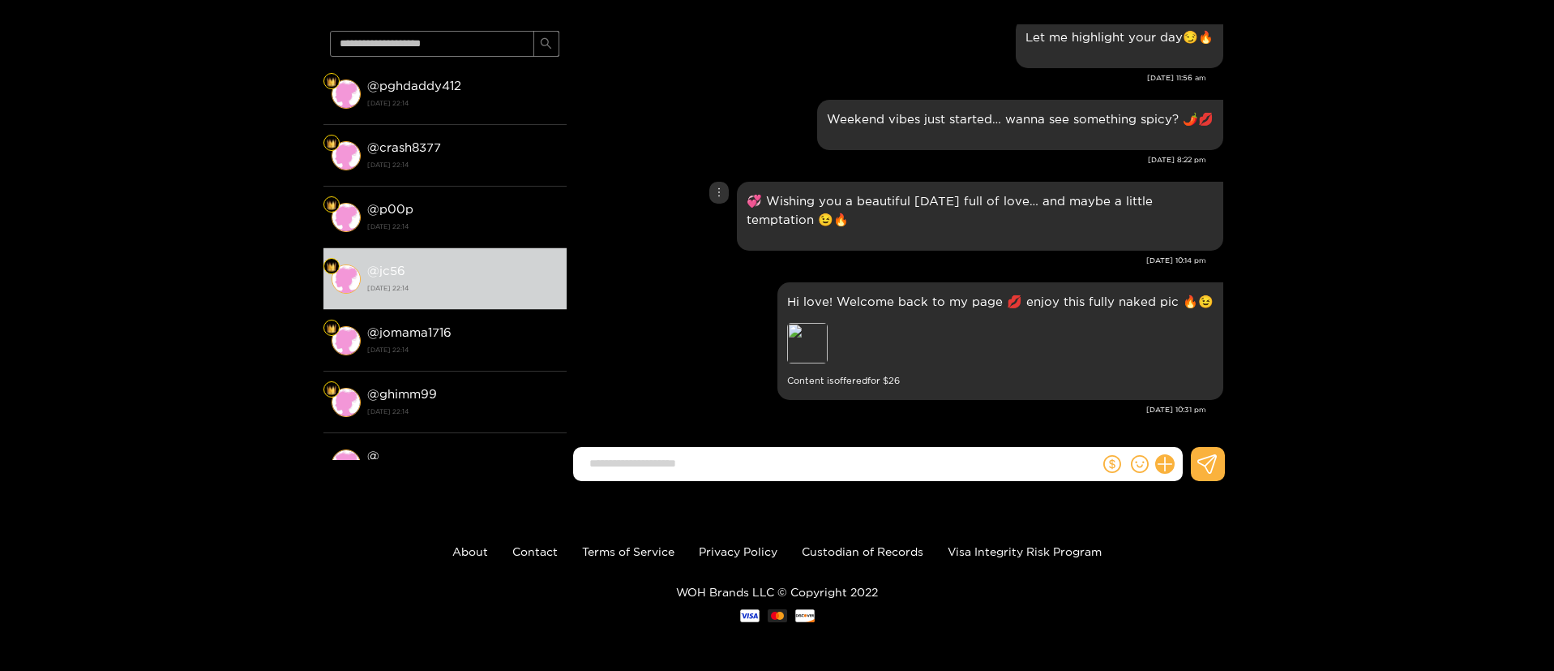
drag, startPoint x: 608, startPoint y: 215, endPoint x: 843, endPoint y: 45, distance: 289.7
click at [611, 215] on div "💞 Wishing you a beautiful Sunday full of love… and maybe a little temptation 😉🔥" at bounding box center [899, 216] width 649 height 77
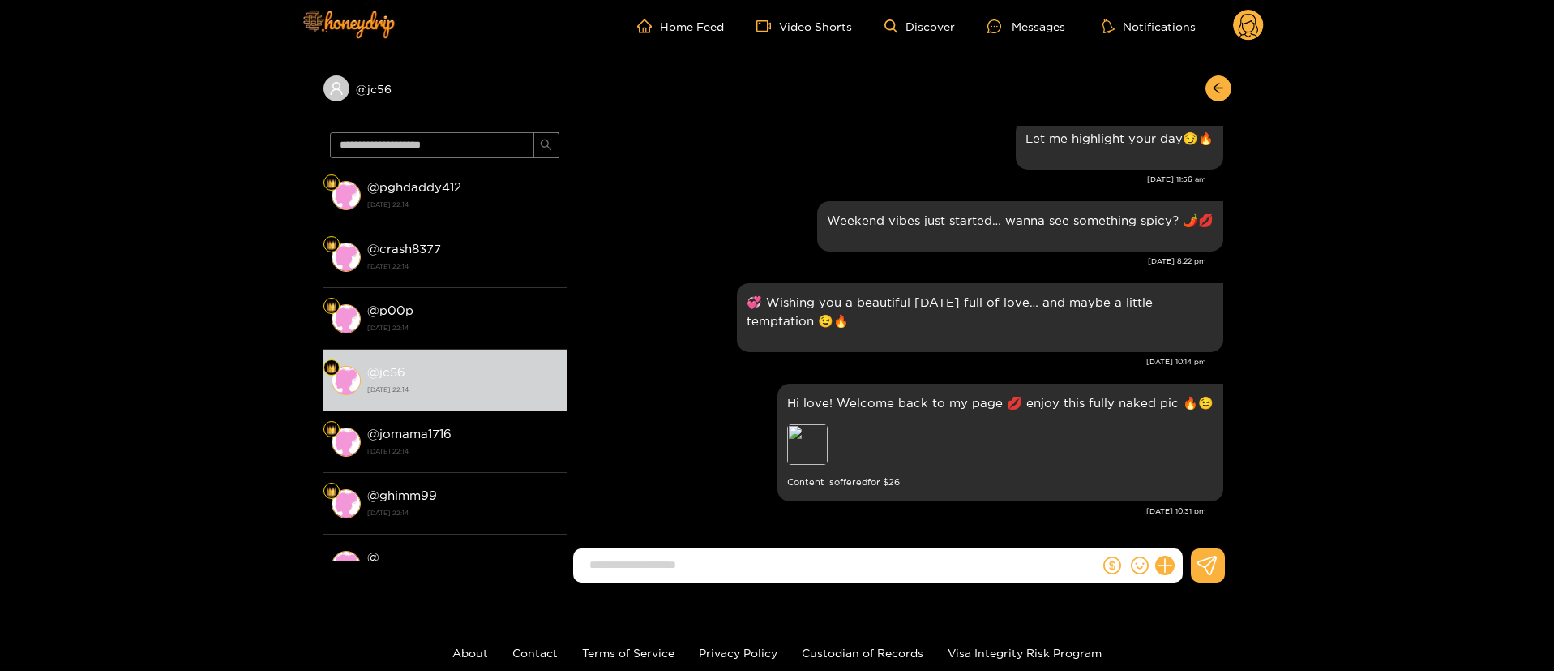
scroll to position [0, 0]
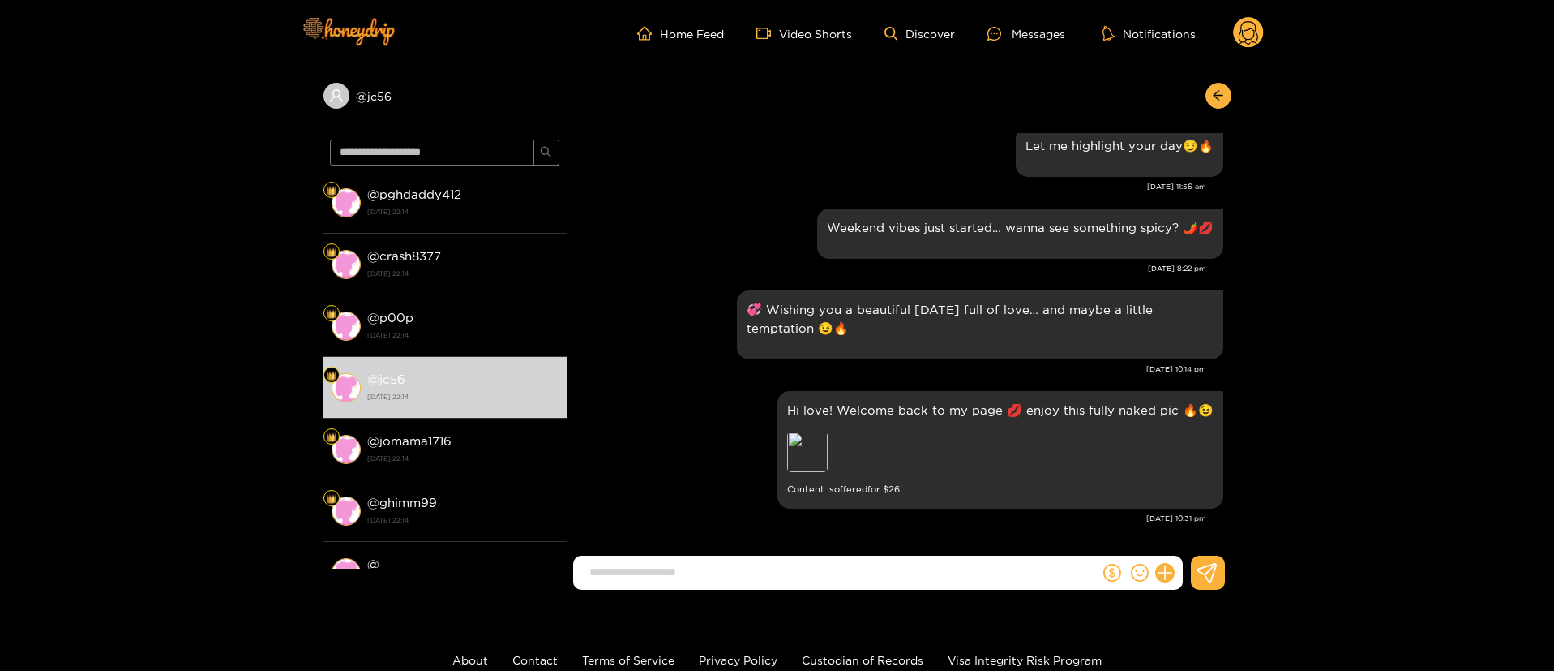
click at [1240, 24] on circle at bounding box center [1248, 32] width 31 height 31
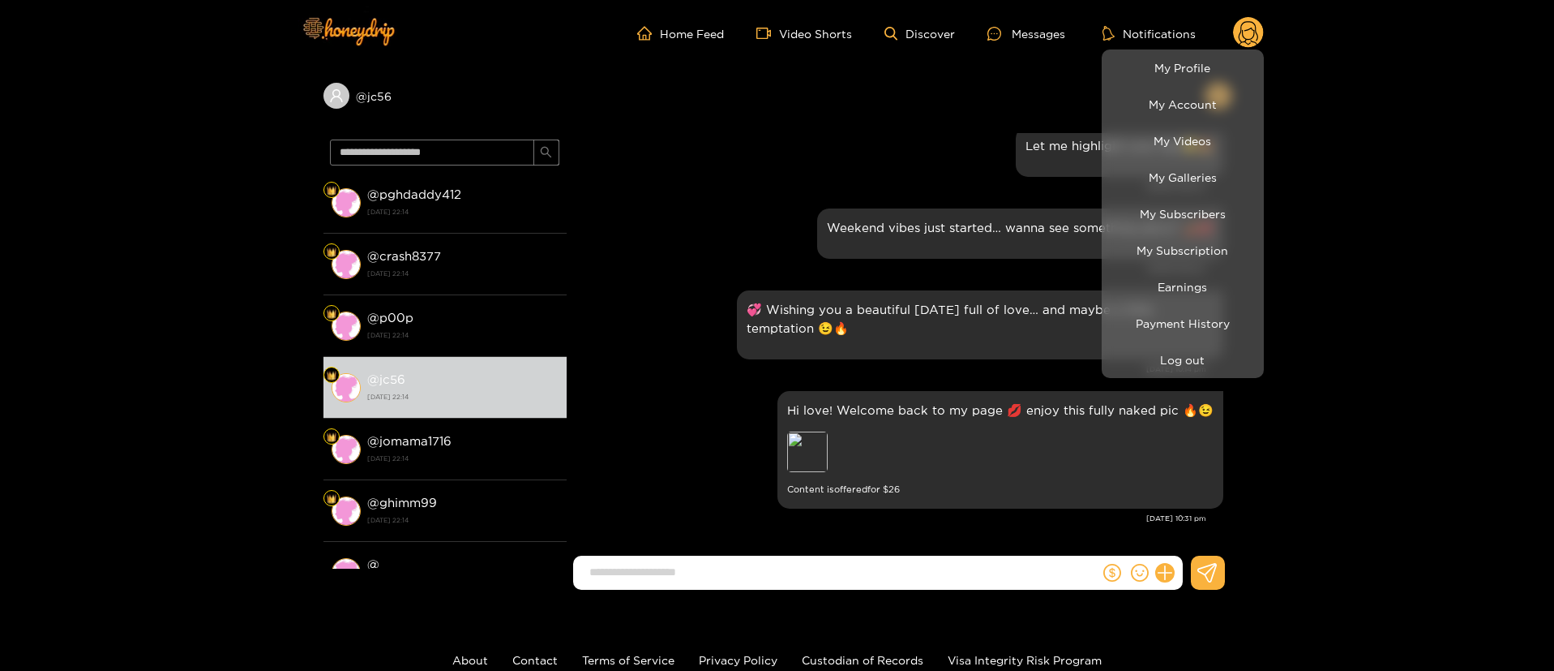
click at [1241, 35] on div at bounding box center [777, 335] width 1554 height 671
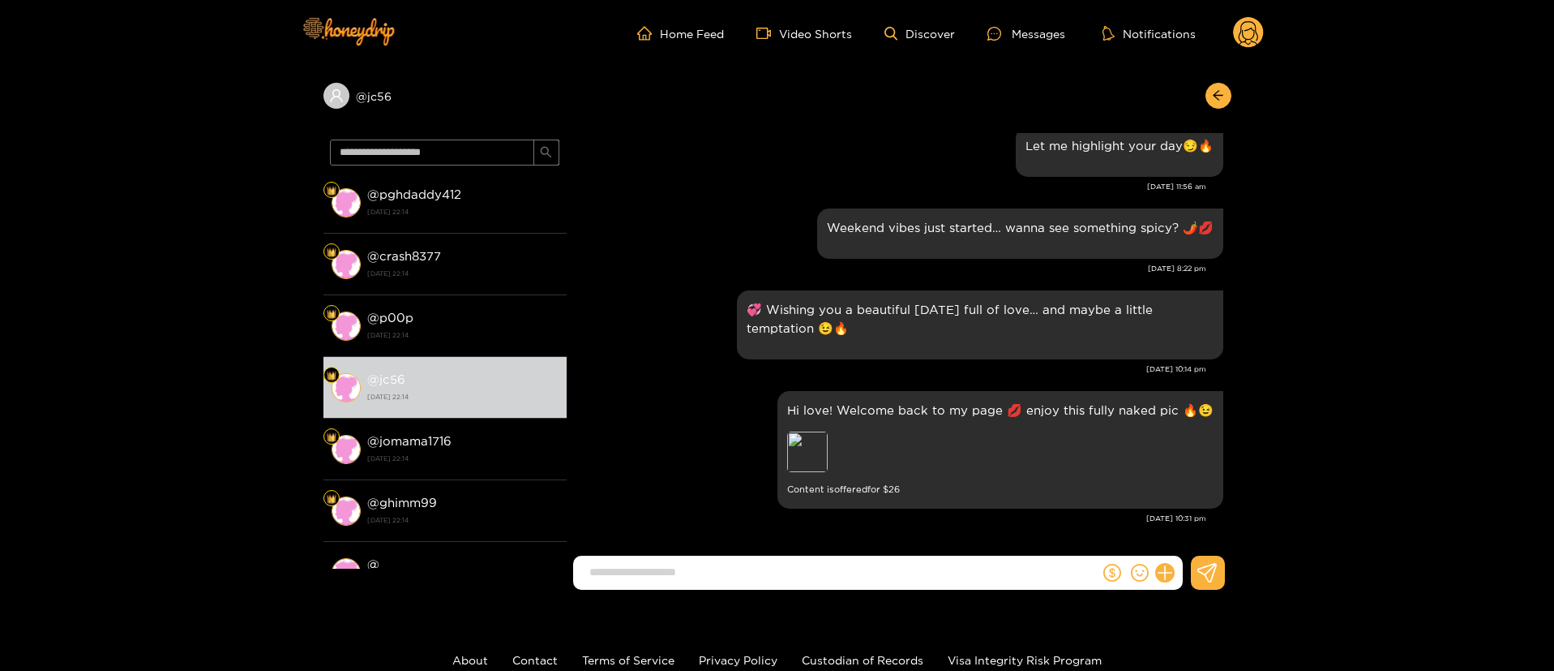
click at [1250, 27] on circle at bounding box center [1248, 32] width 31 height 31
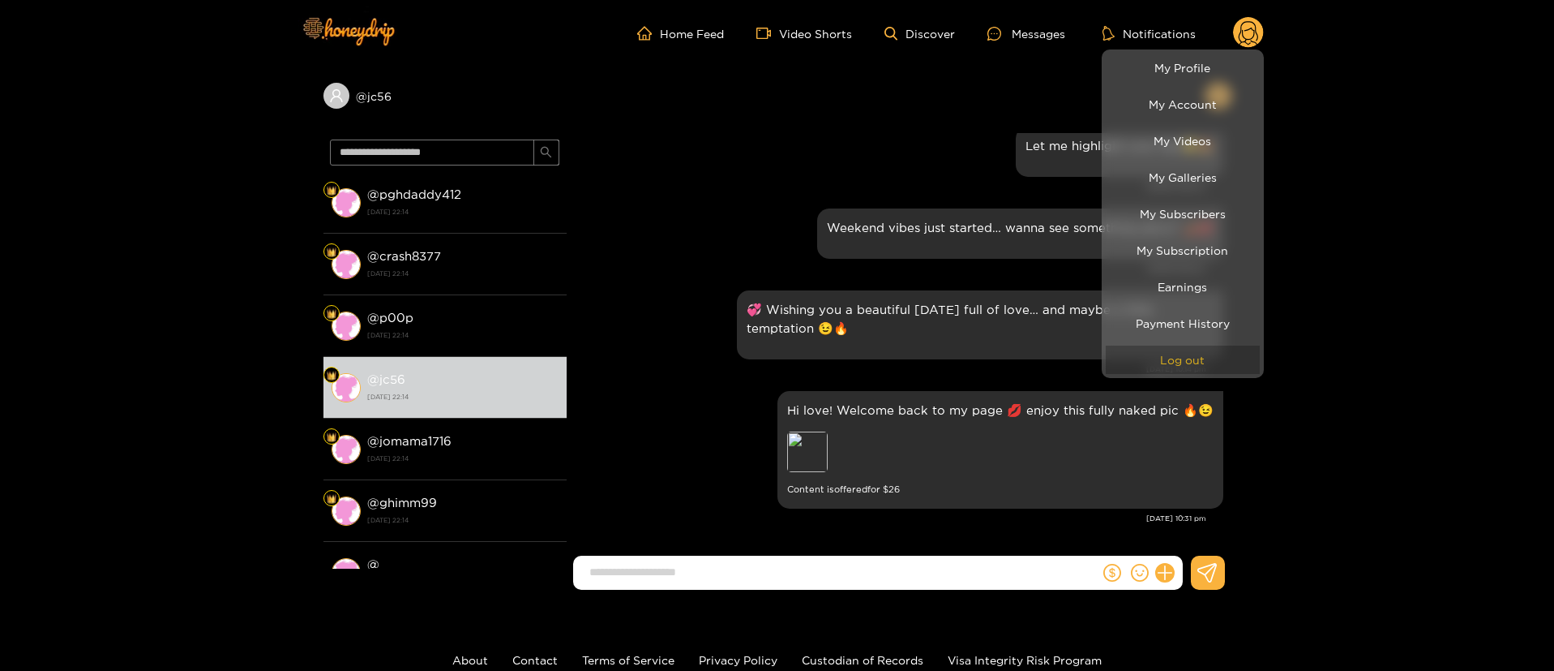
click at [1198, 362] on button "Log out" at bounding box center [1183, 359] width 154 height 28
